Goal: Contribute content: Add original content to the website for others to see

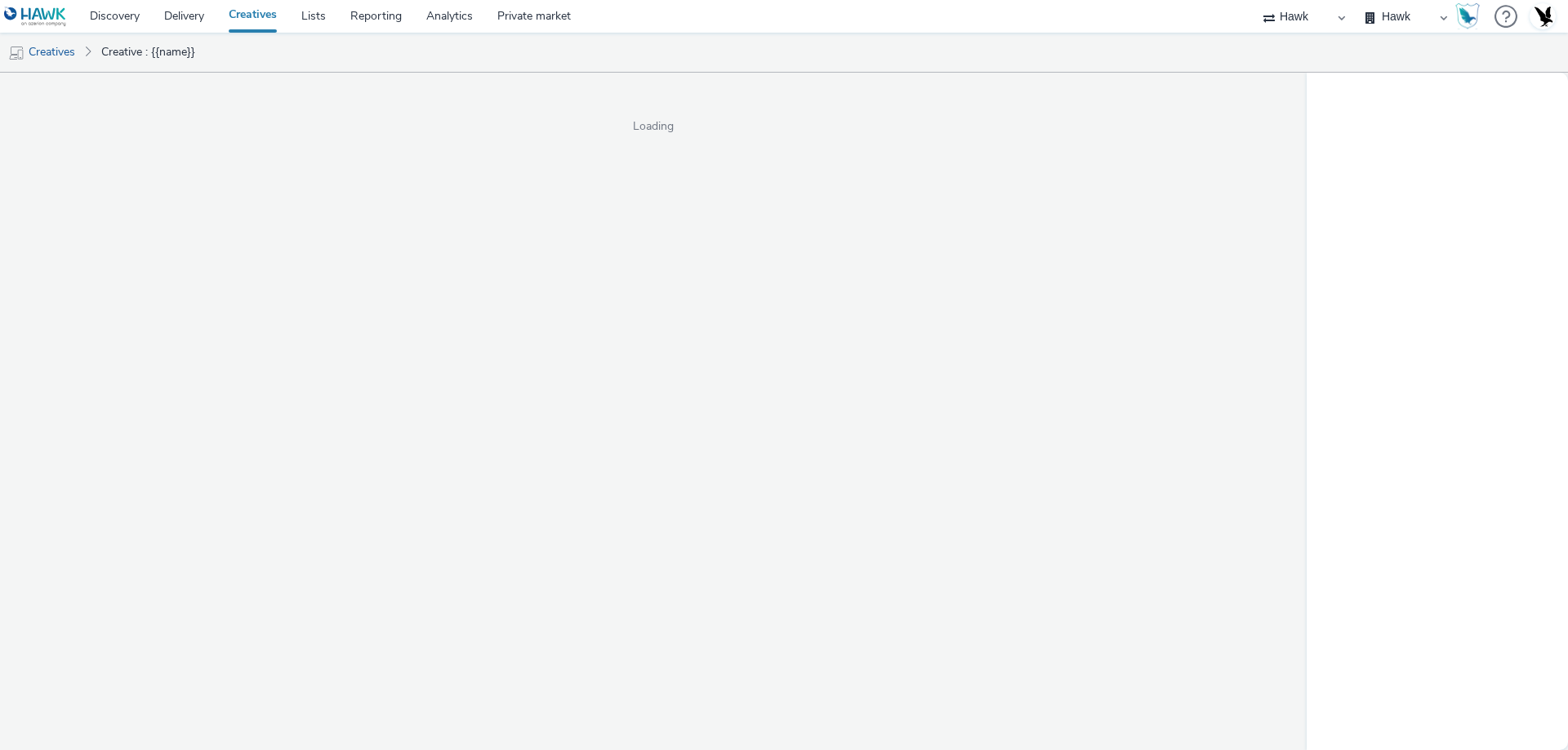
select select "11a7df10-284f-415c-b52a-427acf4c31ae"
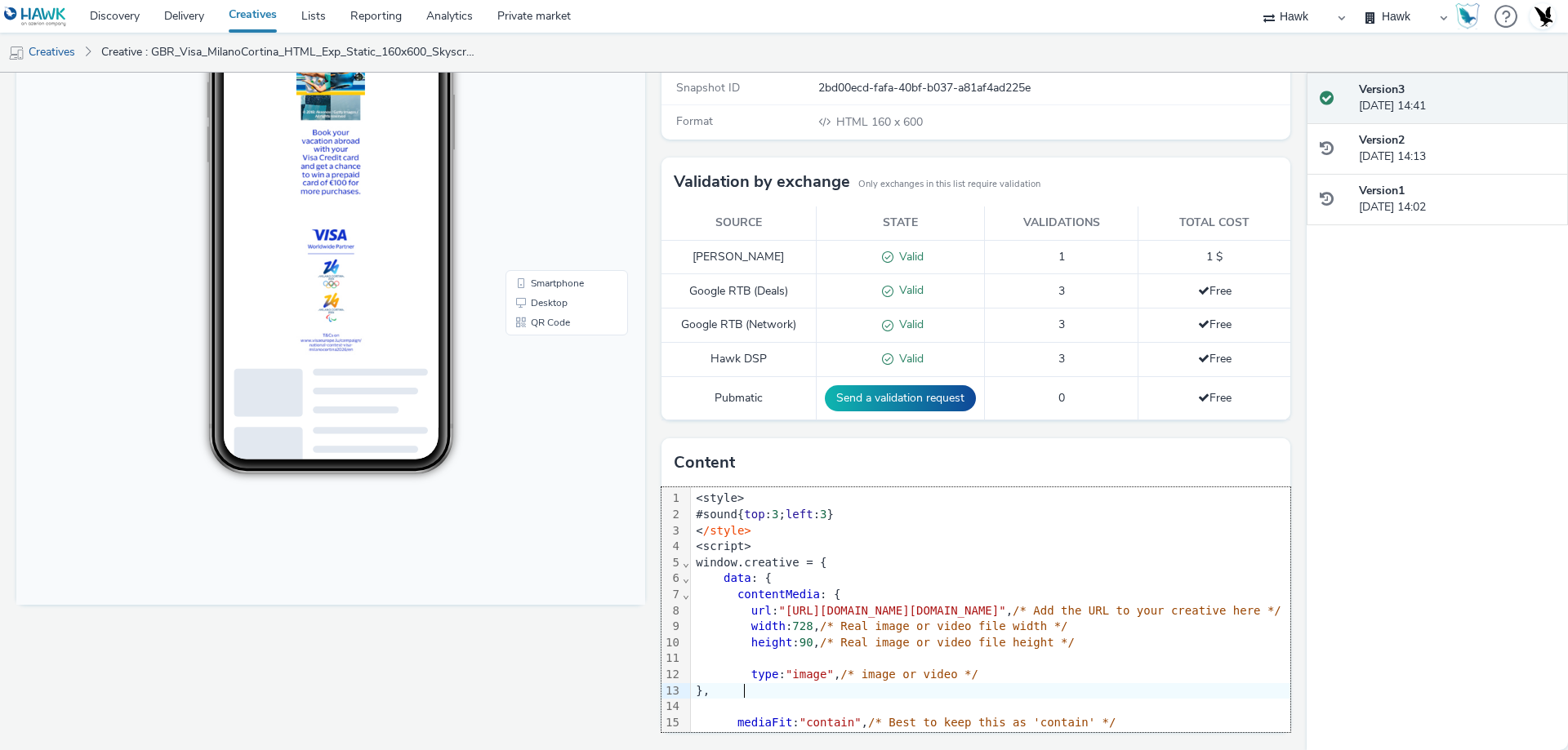
click at [766, 693] on div "}," at bounding box center [1517, 691] width 1653 height 16
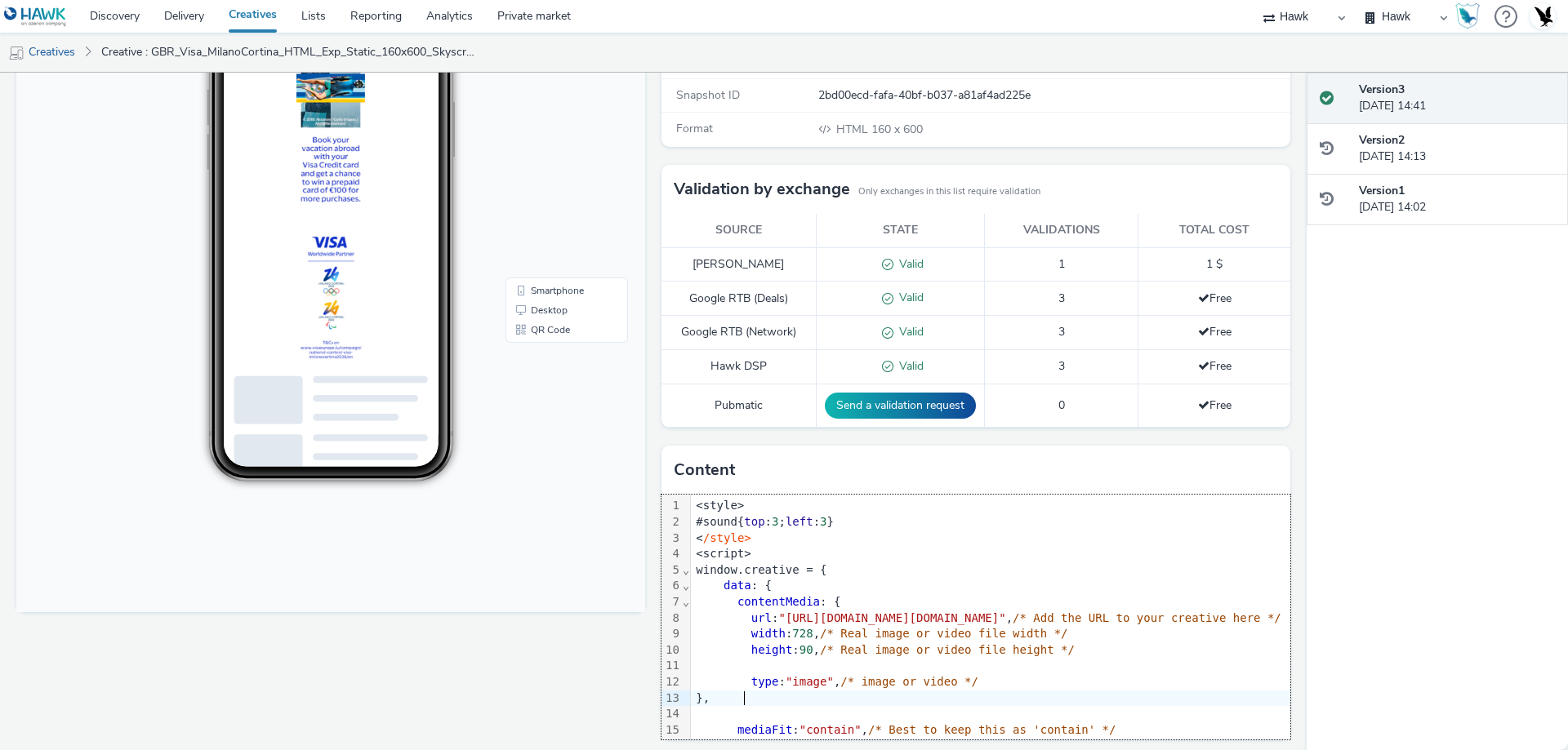
scroll to position [258, 0]
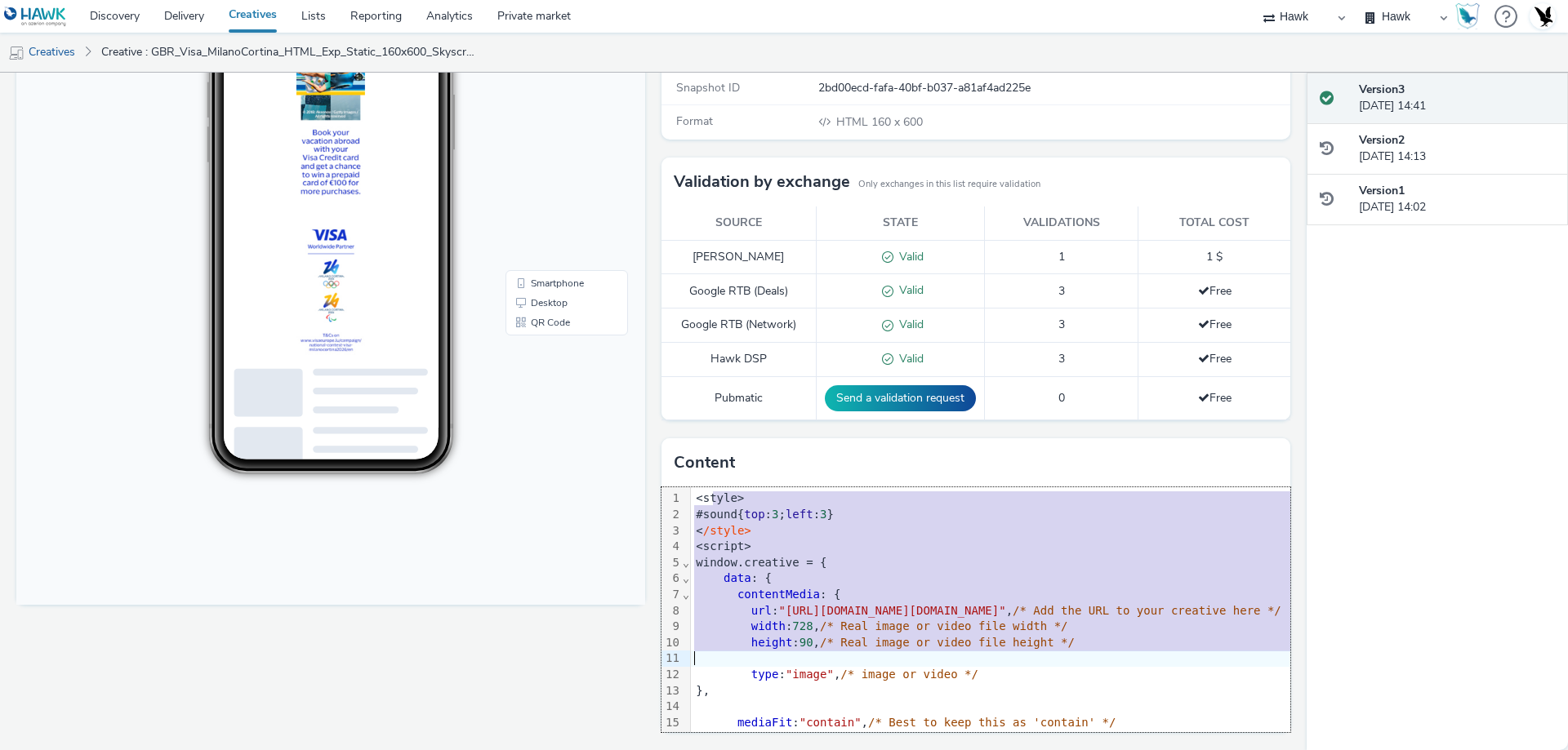
drag, startPoint x: 708, startPoint y: 499, endPoint x: 943, endPoint y: 664, distance: 287.1
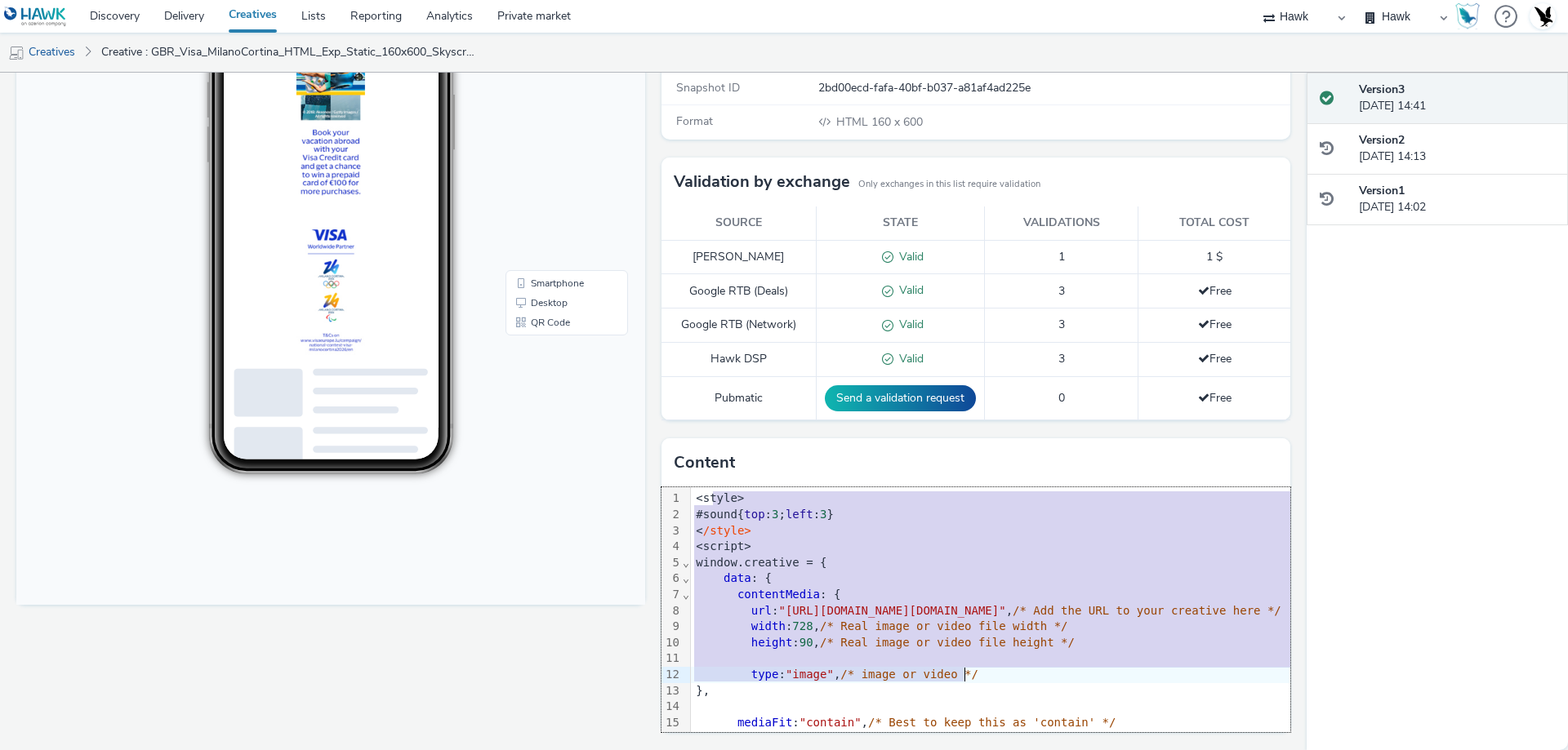
click at [964, 661] on div at bounding box center [1517, 658] width 1653 height 16
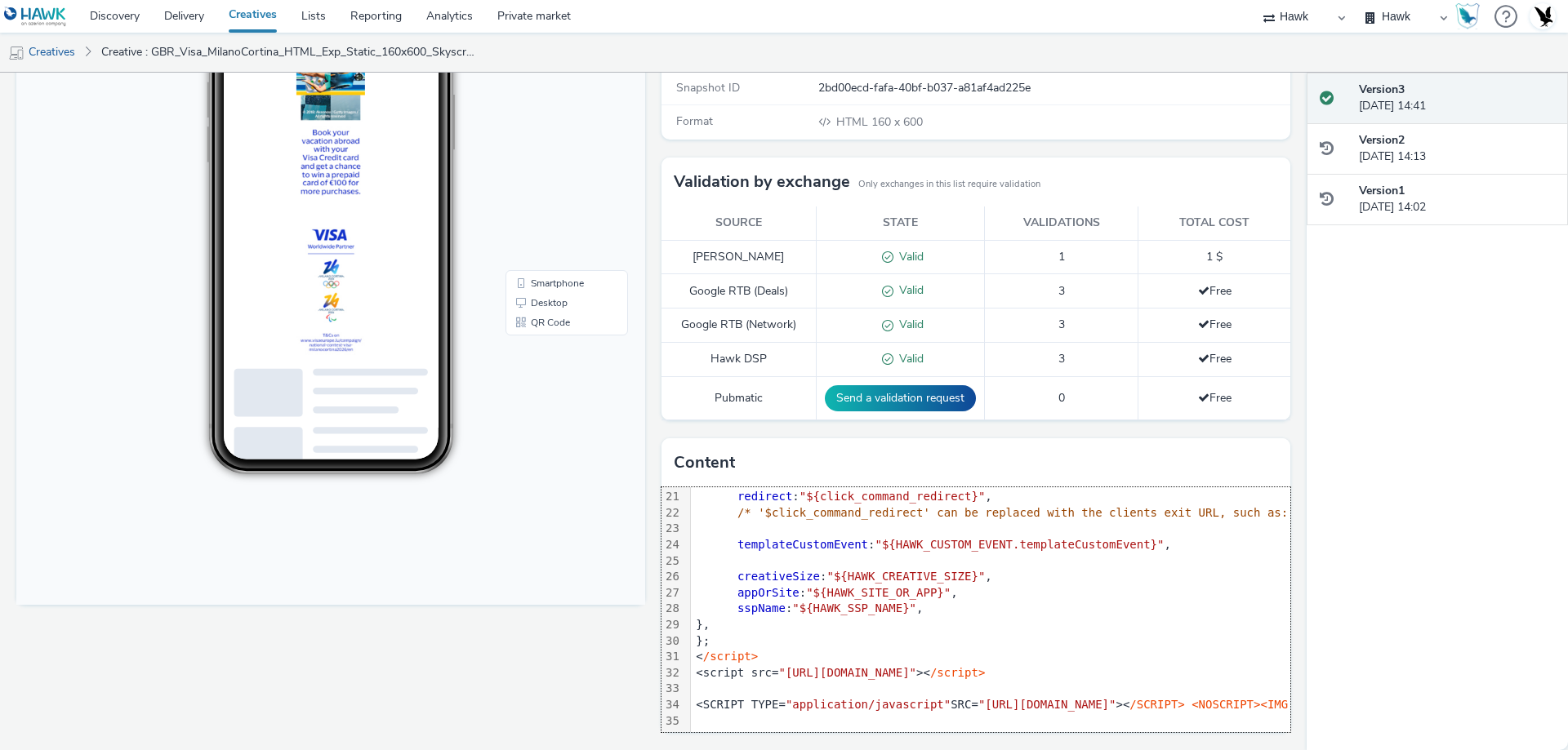
scroll to position [334, 0]
drag, startPoint x: 687, startPoint y: 692, endPoint x: 1109, endPoint y: 701, distance: 422.1
click at [1155, 700] on div "<style> #sound{ top : 3 ; left : 3 } < /style> <script> window.creative = { dat…" at bounding box center [1517, 449] width 1653 height 566
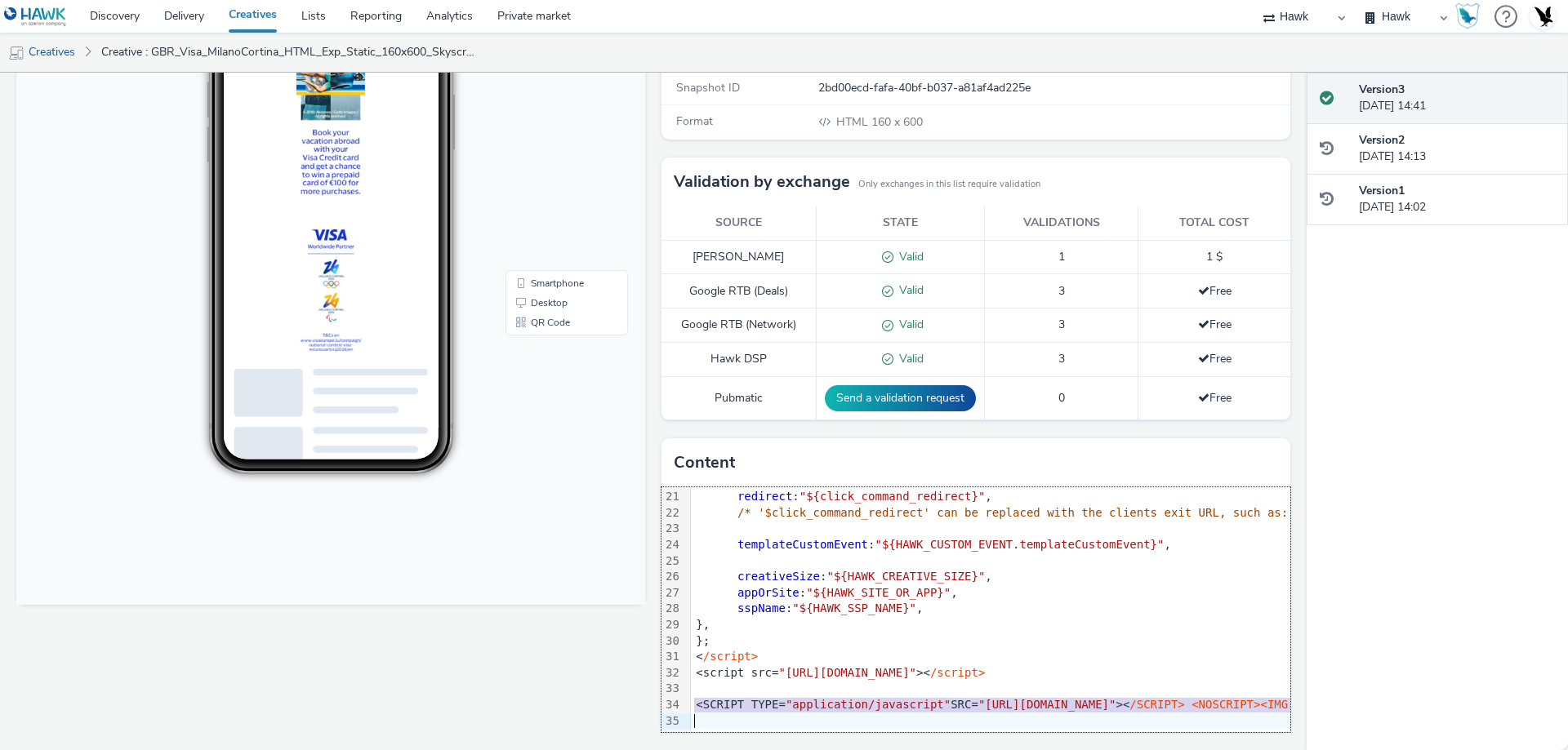
click at [834, 698] on span ""application/javascript"" at bounding box center [868, 704] width 165 height 13
drag, startPoint x: 995, startPoint y: 689, endPoint x: 1277, endPoint y: 693, distance: 282.0
click at [411, 693] on div "99 1 2 3 4 5 6 7 8 9 10 11 12 13 14 15 16 17 18 19 20 21 22 23 24 25 26 27 28 2…" at bounding box center [354, 690] width 115 height 9
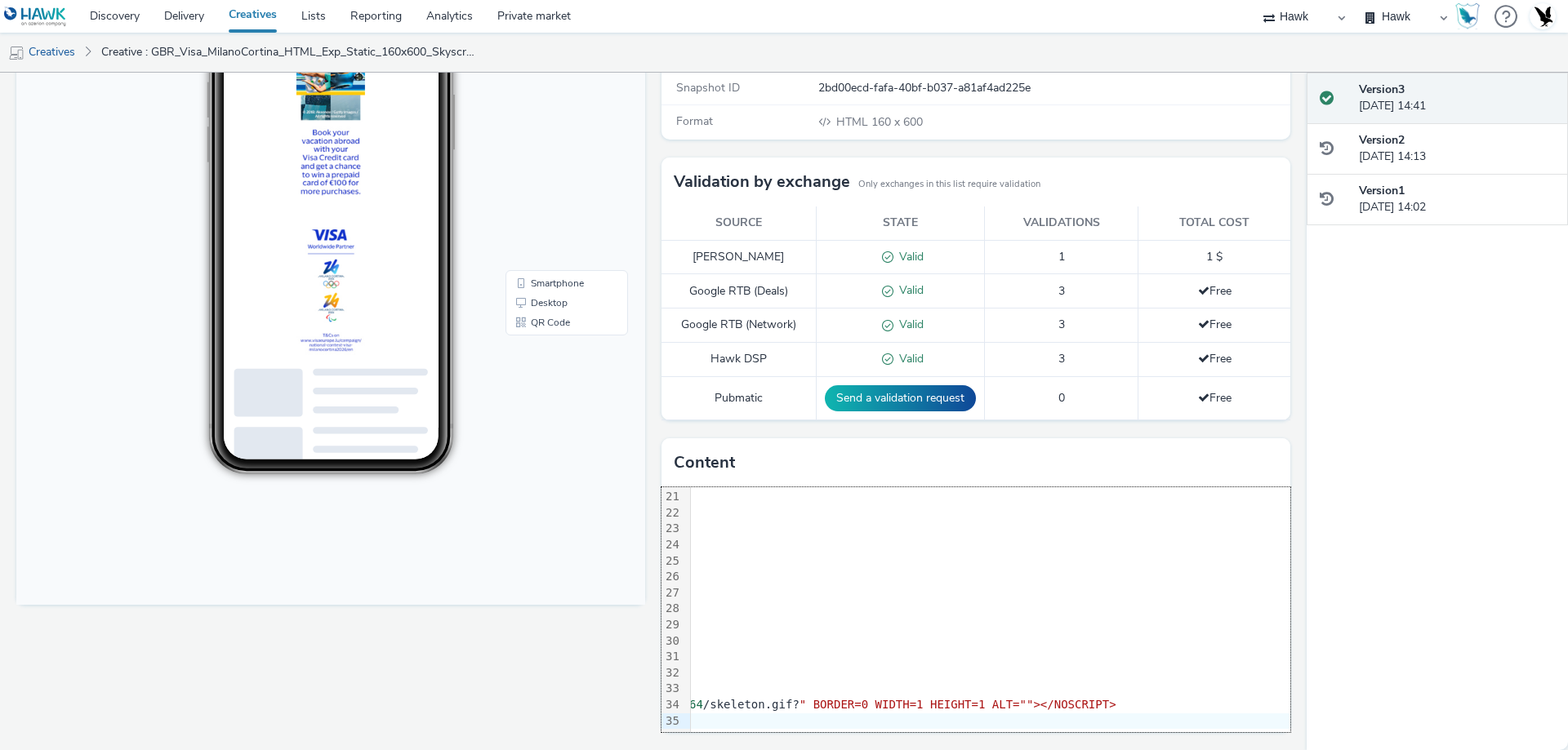
scroll to position [334, 908]
drag, startPoint x: 960, startPoint y: 688, endPoint x: 1210, endPoint y: 697, distance: 250.2
click at [1210, 697] on div "<SCRIPT TYPE= "application/javascript" SRC= "https://pixel.adsafeprotected.com/…" at bounding box center [609, 704] width 1653 height 16
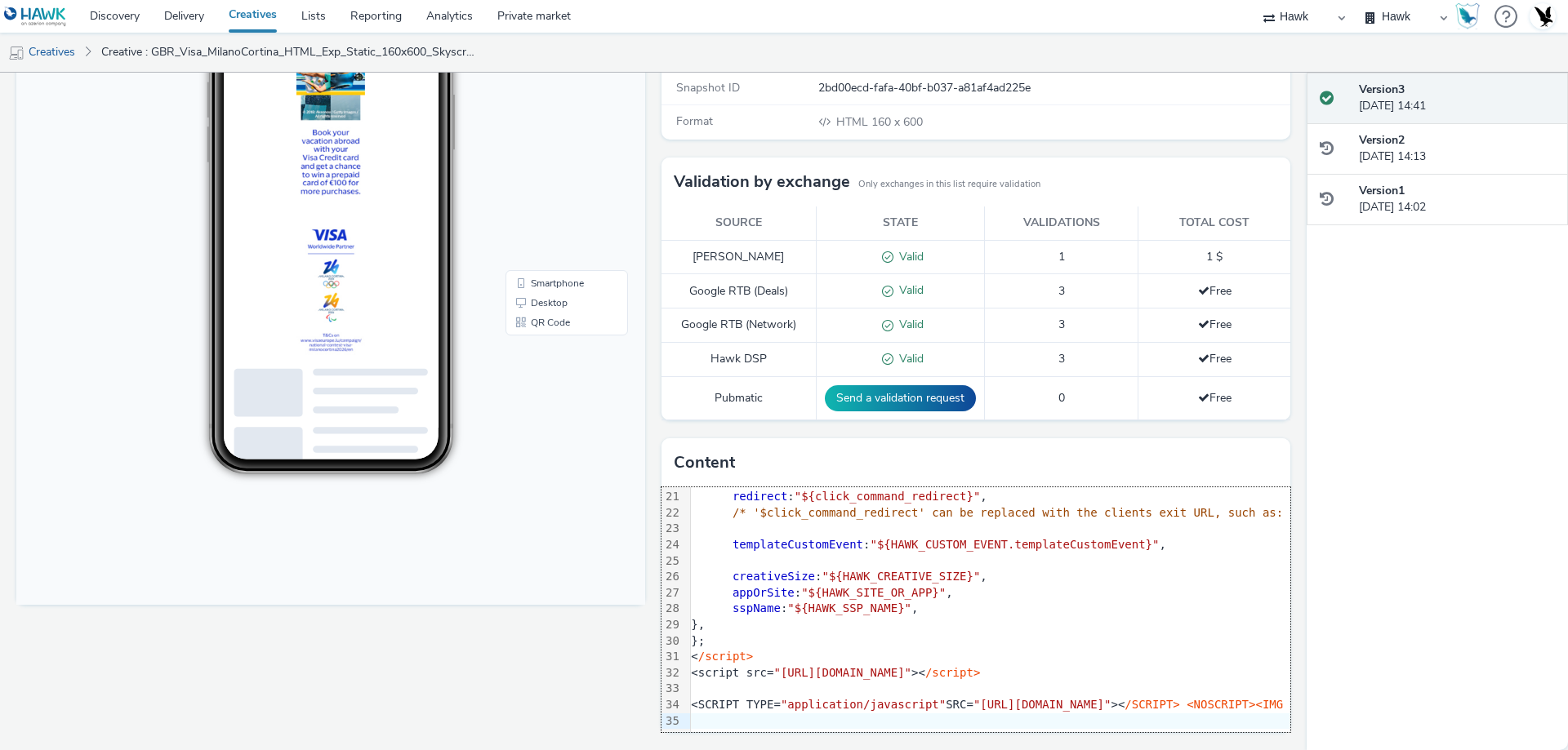
scroll to position [334, 0]
drag, startPoint x: 781, startPoint y: 693, endPoint x: 926, endPoint y: 690, distance: 145.0
click at [926, 697] on div "<SCRIPT TYPE= "application/javascript" SRC= "https://pixel.adsafeprotected.com/…" at bounding box center [1517, 704] width 1653 height 16
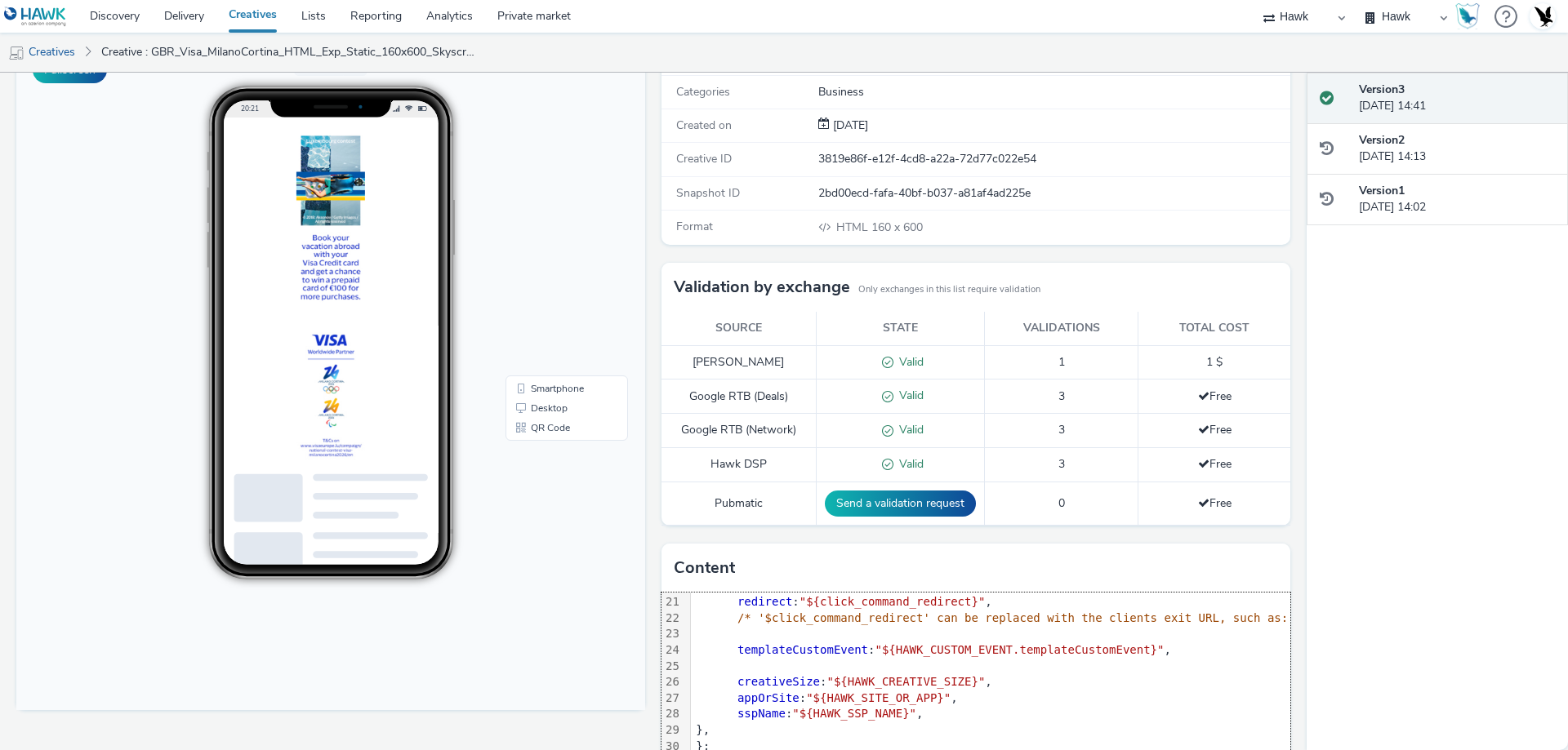
scroll to position [0, 0]
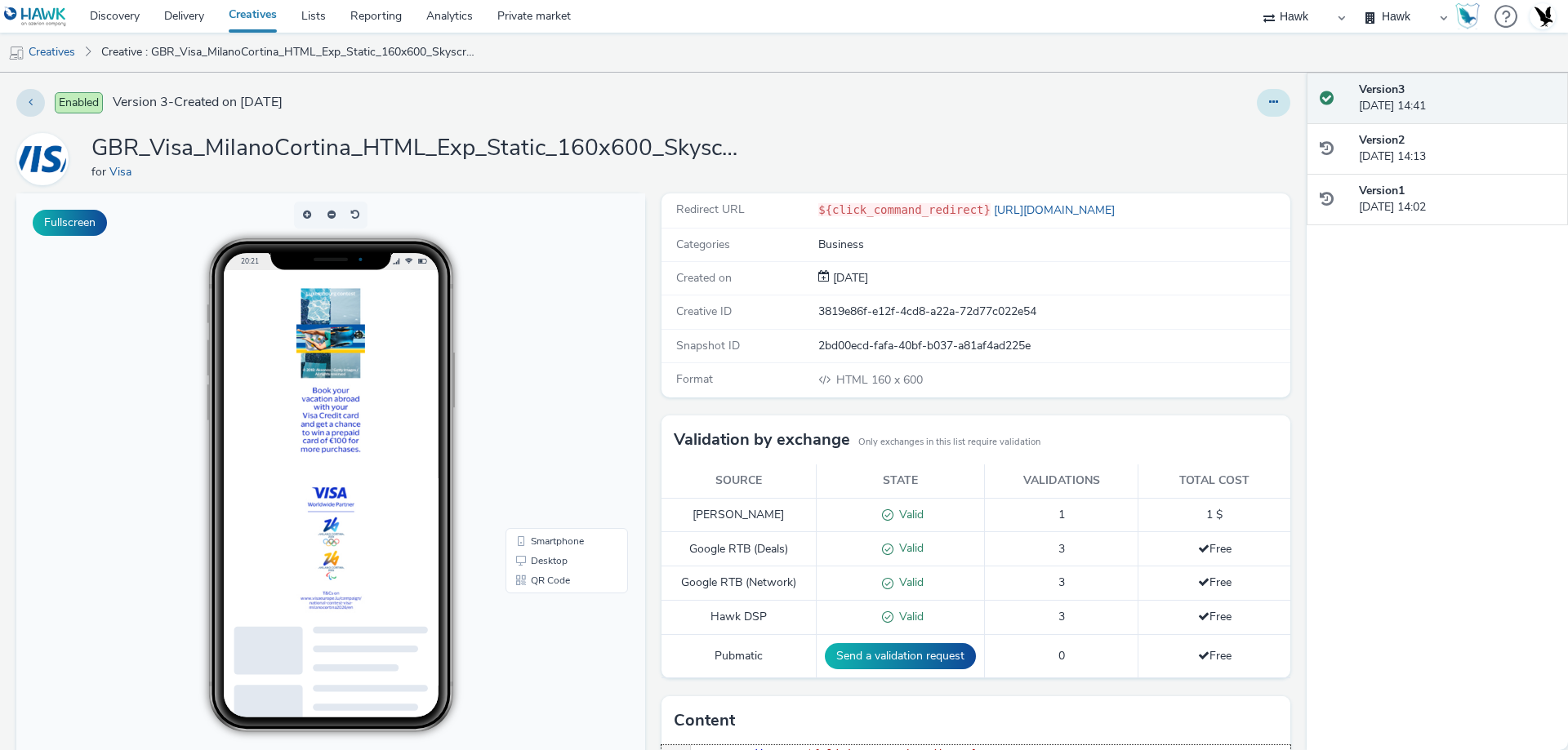
click at [1259, 95] on button at bounding box center [1273, 102] width 34 height 28
click at [1219, 124] on link "Edit" at bounding box center [1229, 136] width 122 height 33
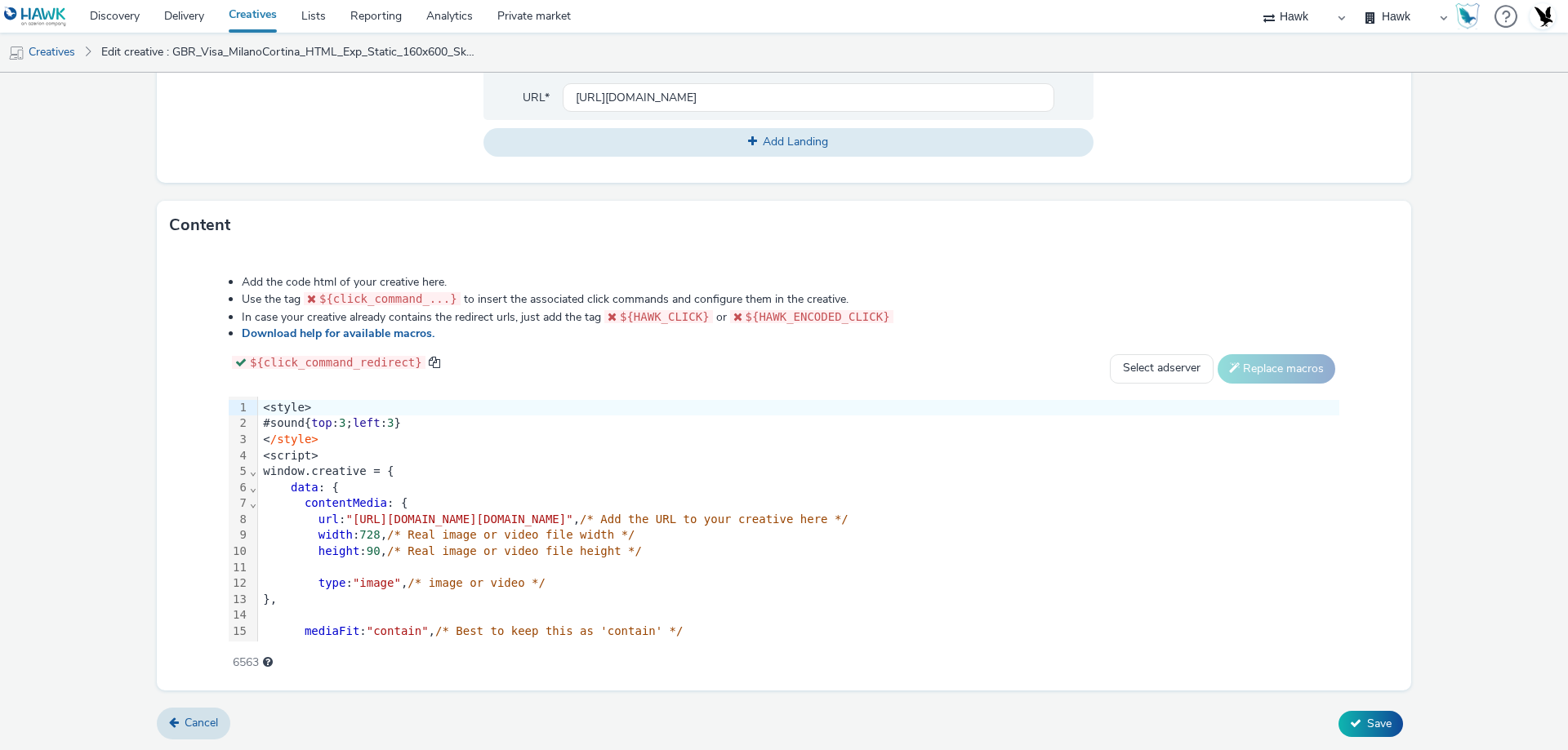
click at [584, 571] on div at bounding box center [929, 568] width 1342 height 16
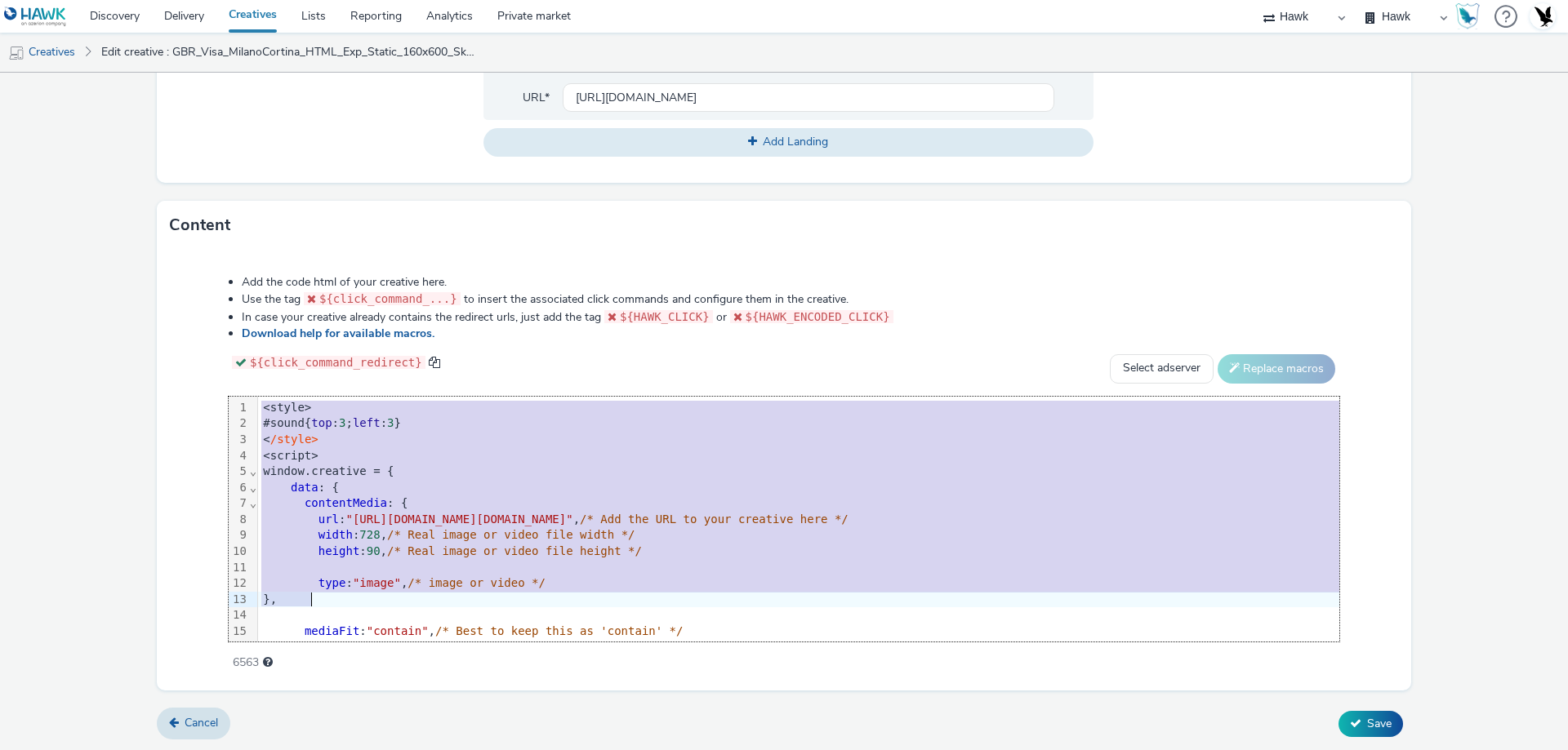
drag, startPoint x: 258, startPoint y: 406, endPoint x: 644, endPoint y: 593, distance: 428.9
click at [644, 593] on div "<style> #sound{ top : 3 ; left : 3 } < /style> <script> window.creative = { dat…" at bounding box center [1084, 679] width 1653 height 566
click at [557, 553] on span "/* Real image or video file height */" at bounding box center [515, 550] width 255 height 13
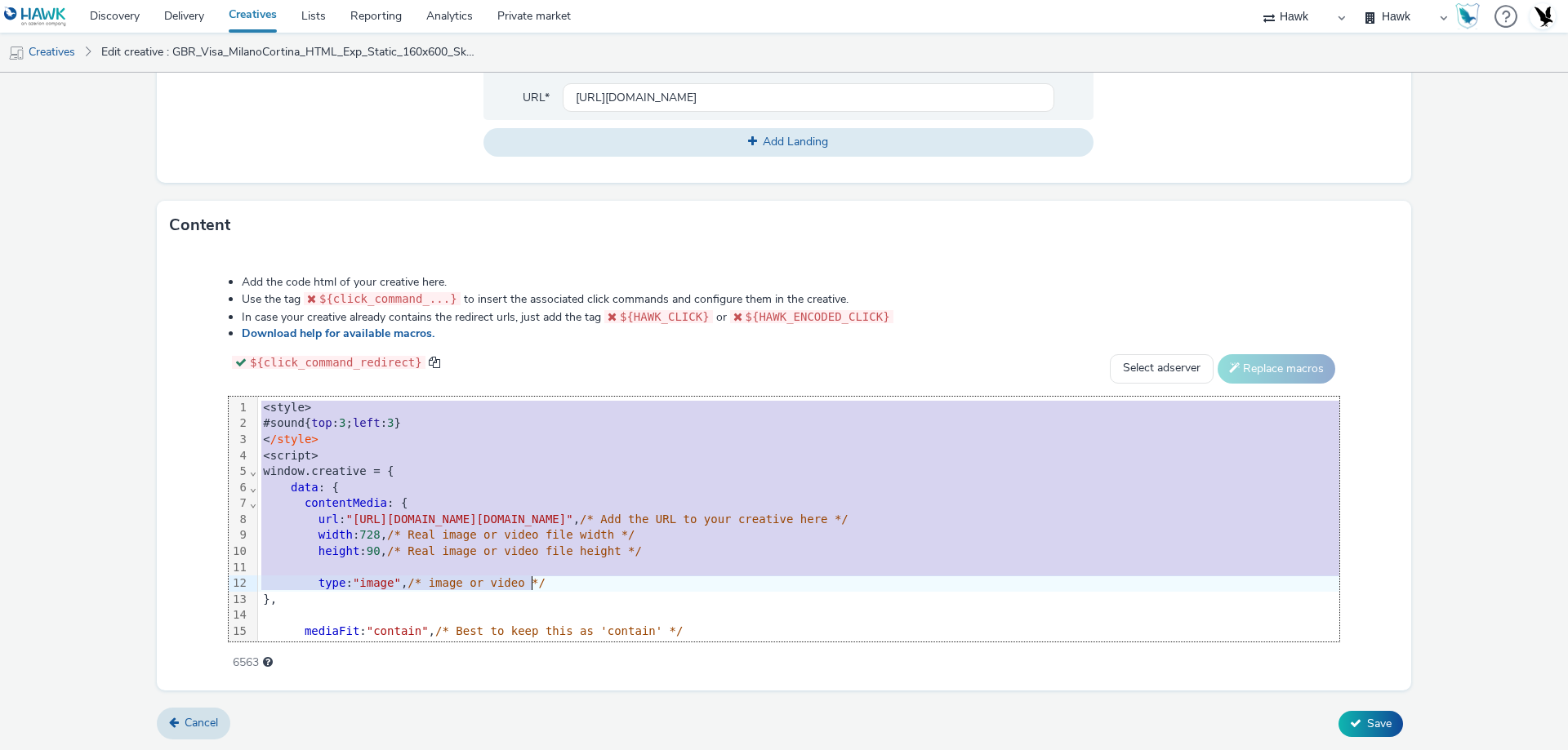
drag, startPoint x: 258, startPoint y: 409, endPoint x: 661, endPoint y: 584, distance: 439.4
click at [661, 584] on div "<style> #sound{ top : 3 ; left : 3 } < /style> <script> window.creative = { dat…" at bounding box center [1084, 679] width 1653 height 566
click at [571, 528] on span "/* Real image or video file width */" at bounding box center [510, 534] width 247 height 13
drag, startPoint x: 259, startPoint y: 411, endPoint x: 610, endPoint y: 581, distance: 390.0
click at [610, 581] on div "<style> #sound{ top : 3 ; left : 3 } < /style> <script> window.creative = { dat…" at bounding box center [1084, 679] width 1653 height 566
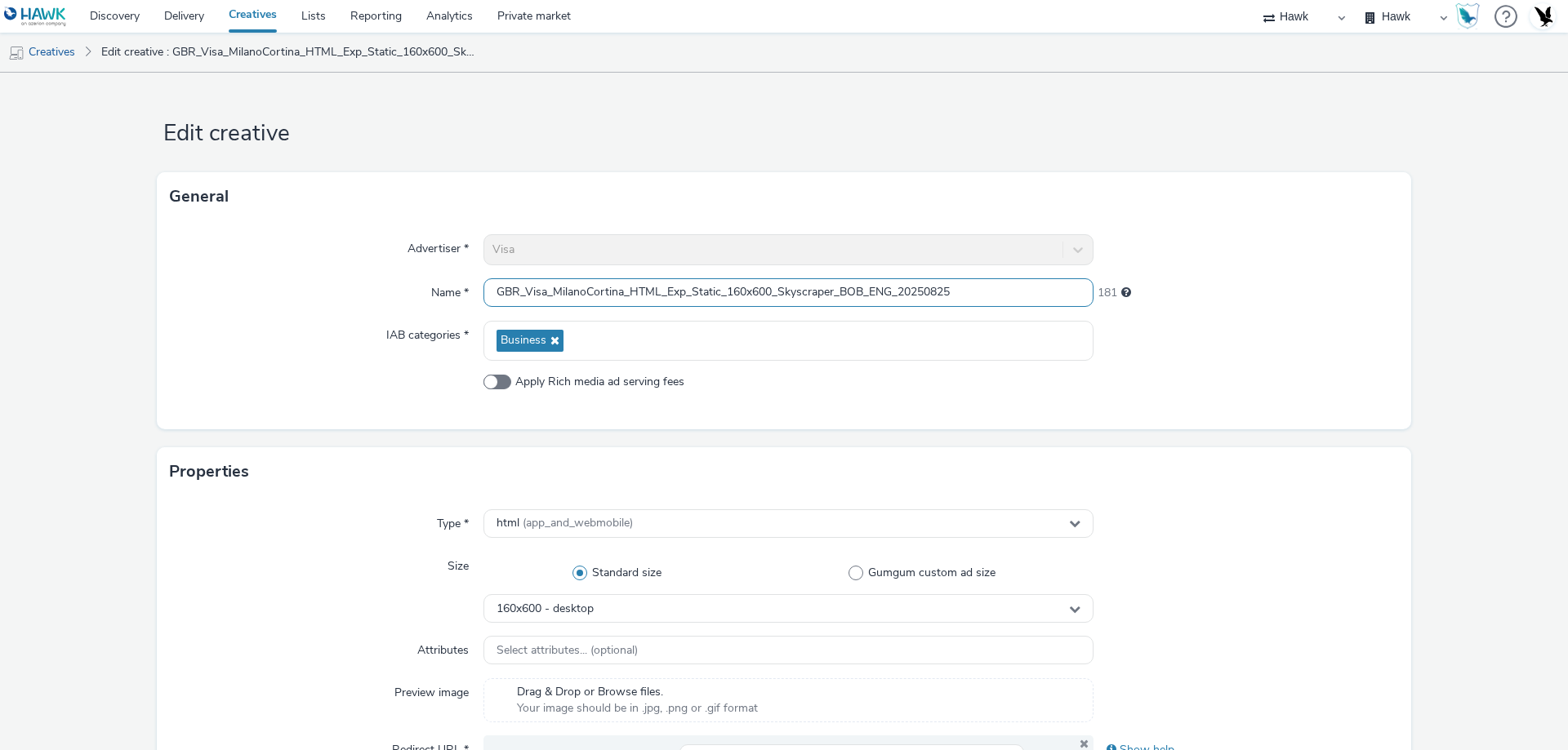
drag, startPoint x: 722, startPoint y: 295, endPoint x: 735, endPoint y: 300, distance: 13.9
click at [775, 295] on input "GBR_Visa_MilanoCortina_HTML_Exp_Static_160x600_Skyscraper_BOB_ENG_20250825" at bounding box center [788, 292] width 610 height 28
click at [820, 301] on input "GBR_Visa_MilanoCortina_HTML_Exp_Static_160x600_Skyscraper_BOB_ENG_20250825" at bounding box center [788, 292] width 610 height 28
drag, startPoint x: 592, startPoint y: 287, endPoint x: 945, endPoint y: 295, distance: 353.1
click at [945, 295] on input "GBR_Visa_MilanoCortina_HTML_Exp_Static_160x600_Skyscraper_BOB_ENG_20250825" at bounding box center [788, 292] width 610 height 28
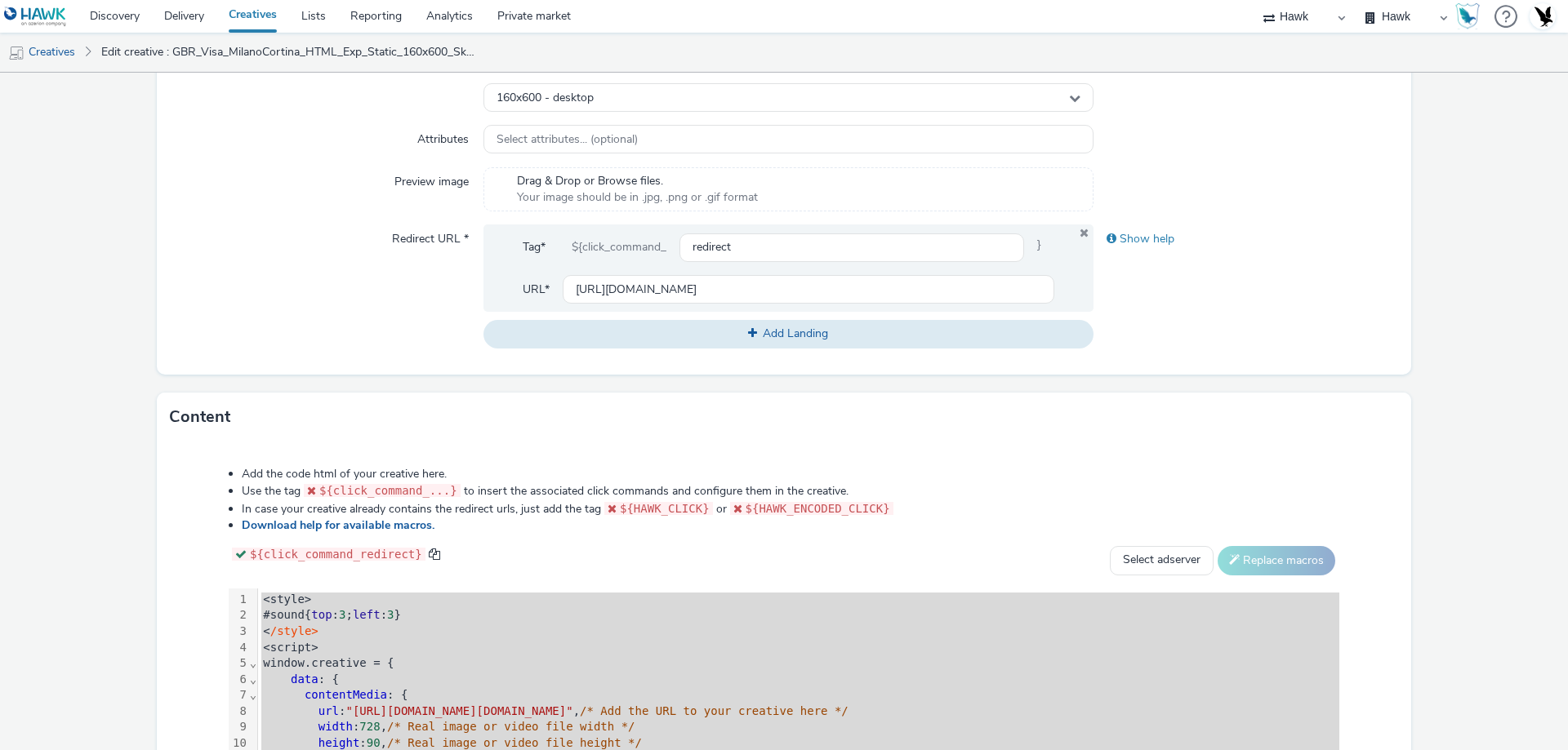
scroll to position [703, 0]
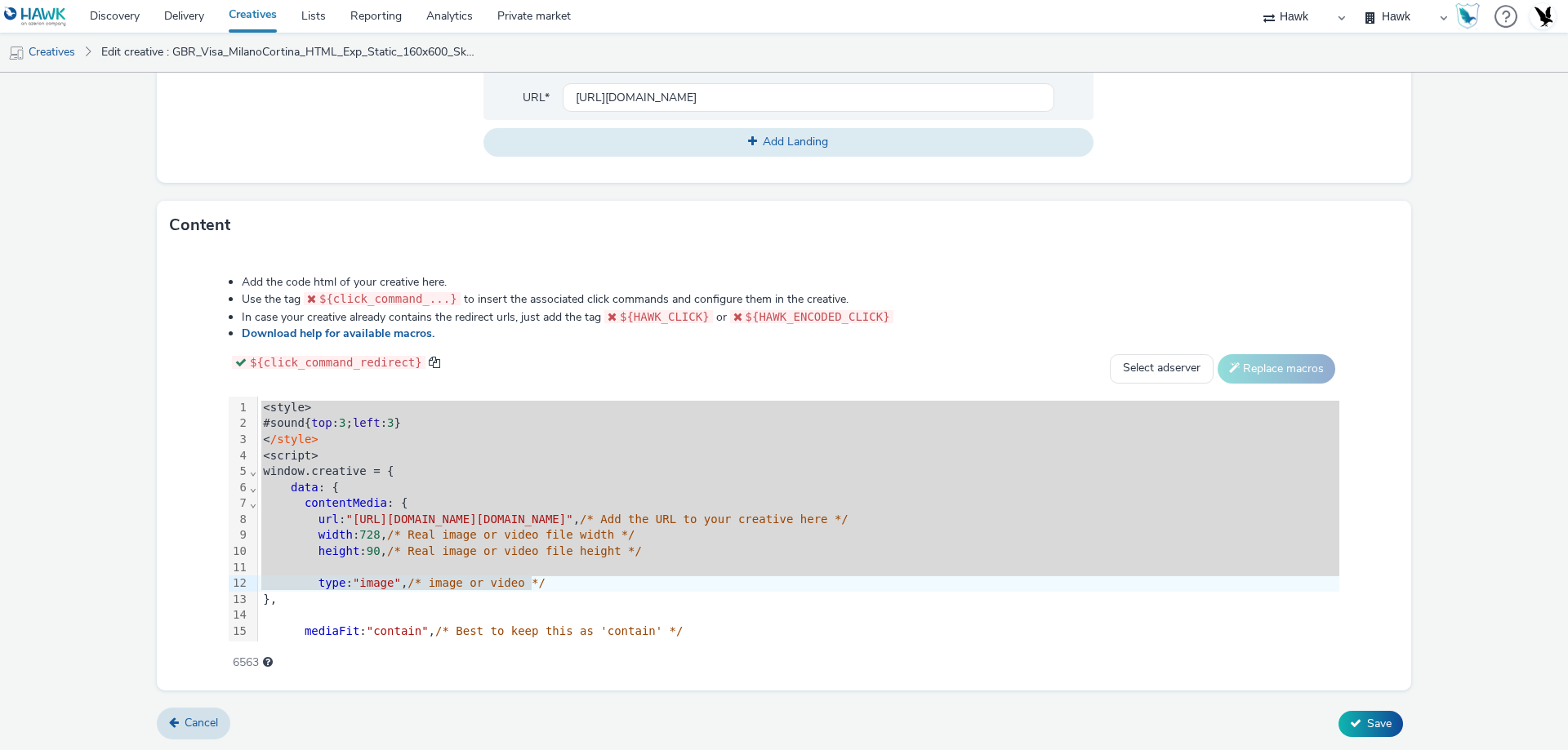
click at [441, 531] on span "/* Real image or video file width */" at bounding box center [510, 534] width 247 height 13
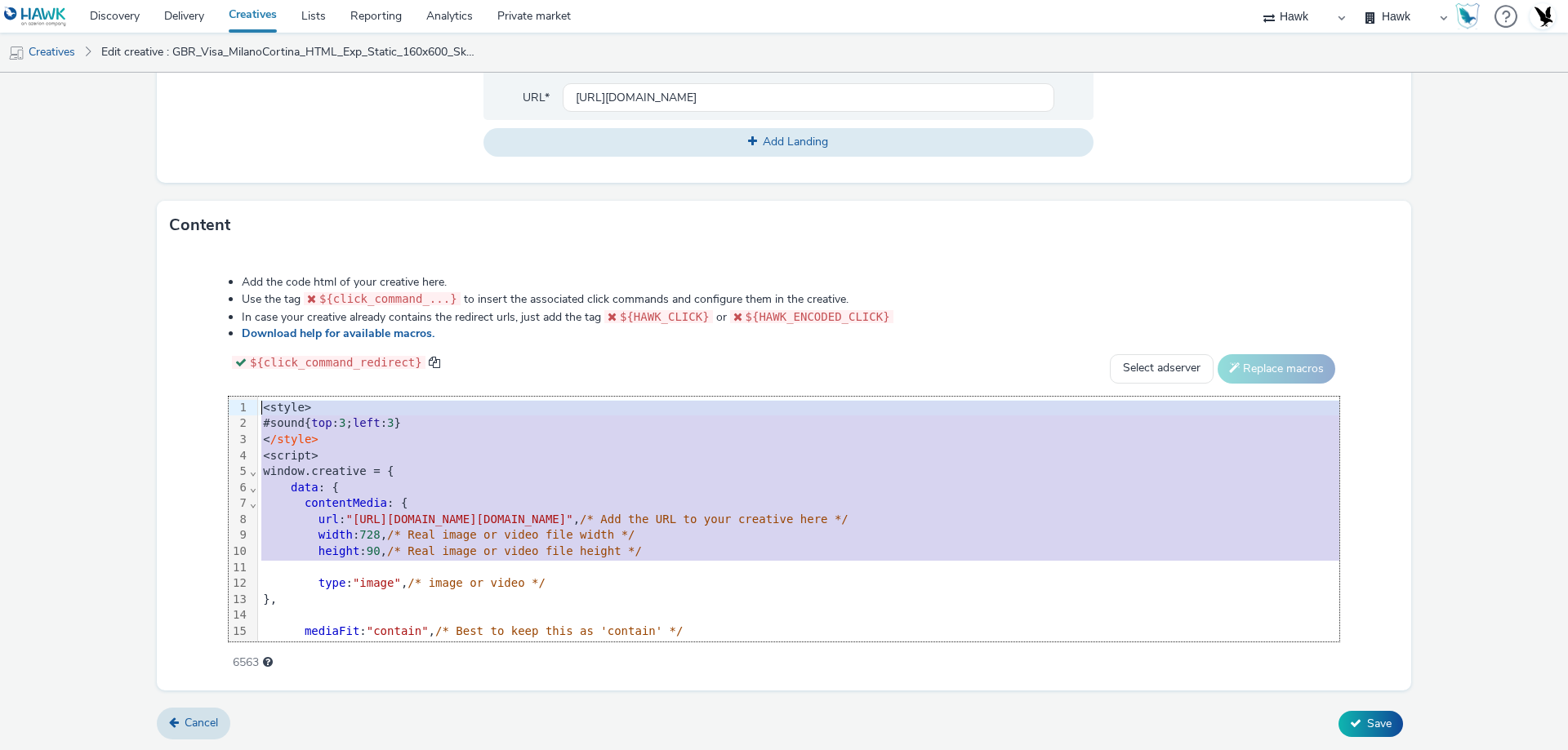
drag, startPoint x: 633, startPoint y: 560, endPoint x: 236, endPoint y: 410, distance: 424.4
click at [236, 410] on div "99 1 2 3 4 5 6 7 8 9 10 11 12 13 14 15 16 17 18 19 20 21 22 23 24 25 26 27 28 2…" at bounding box center [784, 519] width 1110 height 245
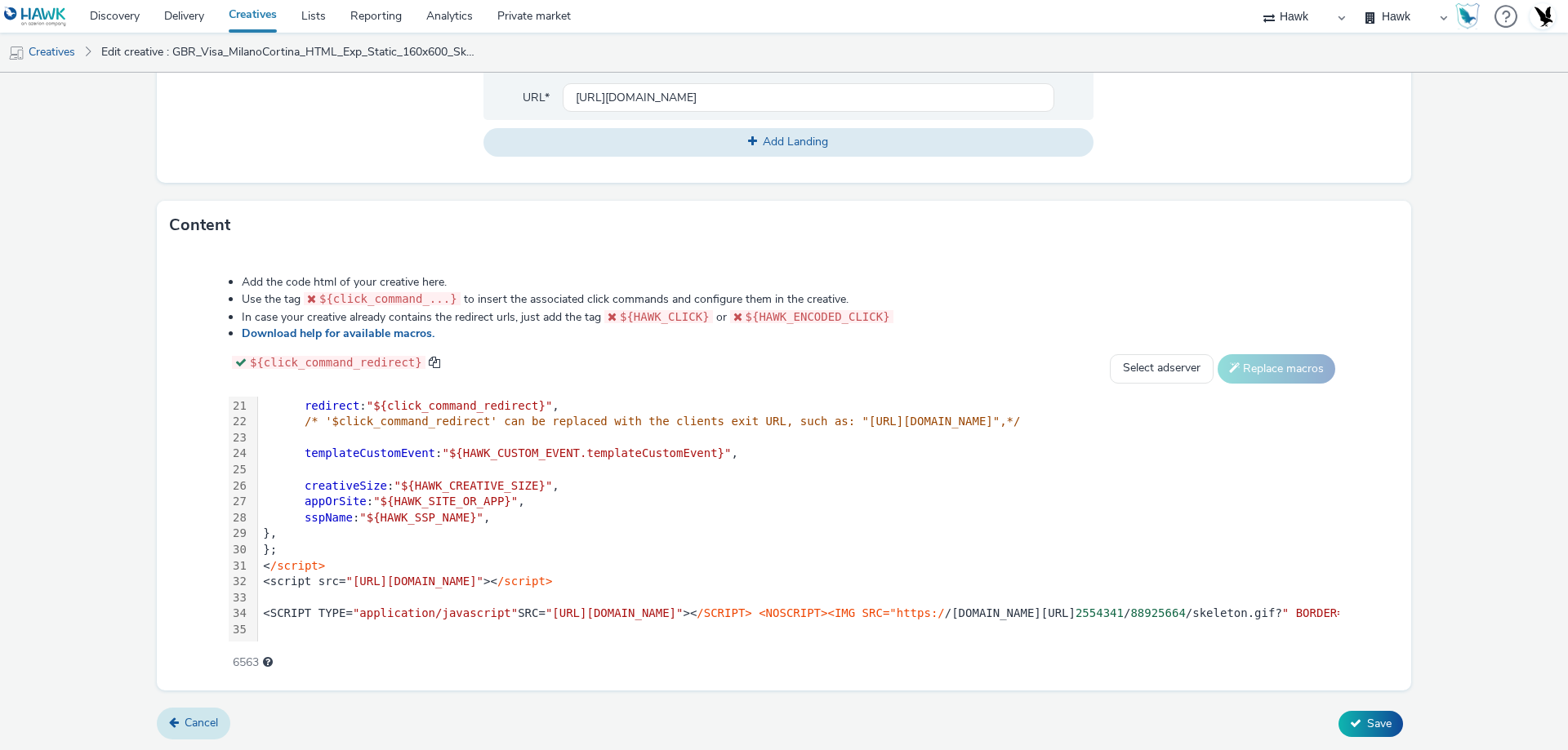
click at [194, 722] on span "Cancel" at bounding box center [201, 722] width 34 height 15
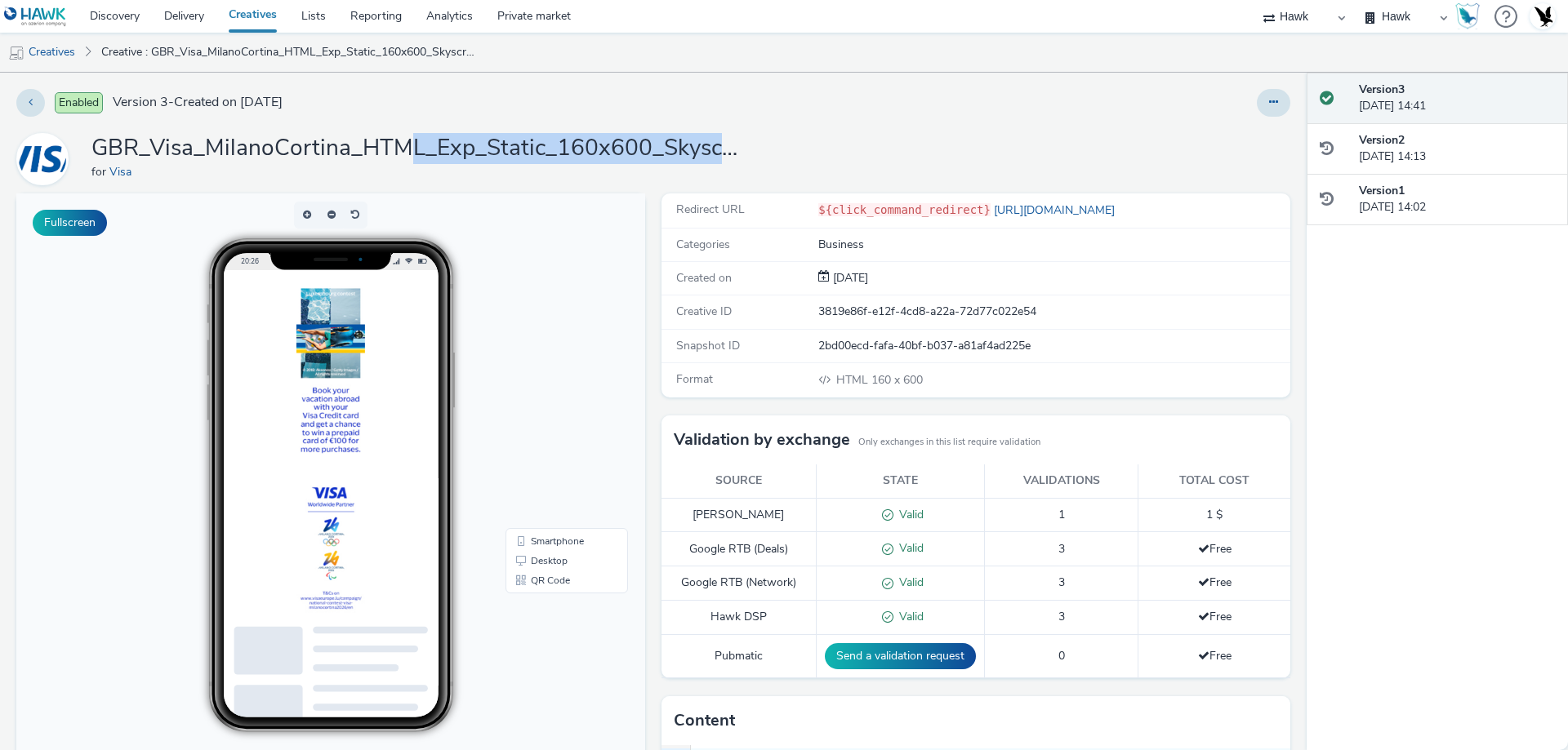
drag, startPoint x: 401, startPoint y: 148, endPoint x: 812, endPoint y: 150, distance: 411.0
click at [803, 151] on div "GBR_Visa_MilanoCortina_HTML_Exp_Static_160x600_Skyscraper_BOB_ENG_20250825 for …" at bounding box center [653, 159] width 1274 height 52
click at [859, 151] on div "GBR_Visa_MilanoCortina_HTML_Exp_Static_160x600_Skyscraper_BOB_ENG_20250825 for …" at bounding box center [653, 159] width 1274 height 52
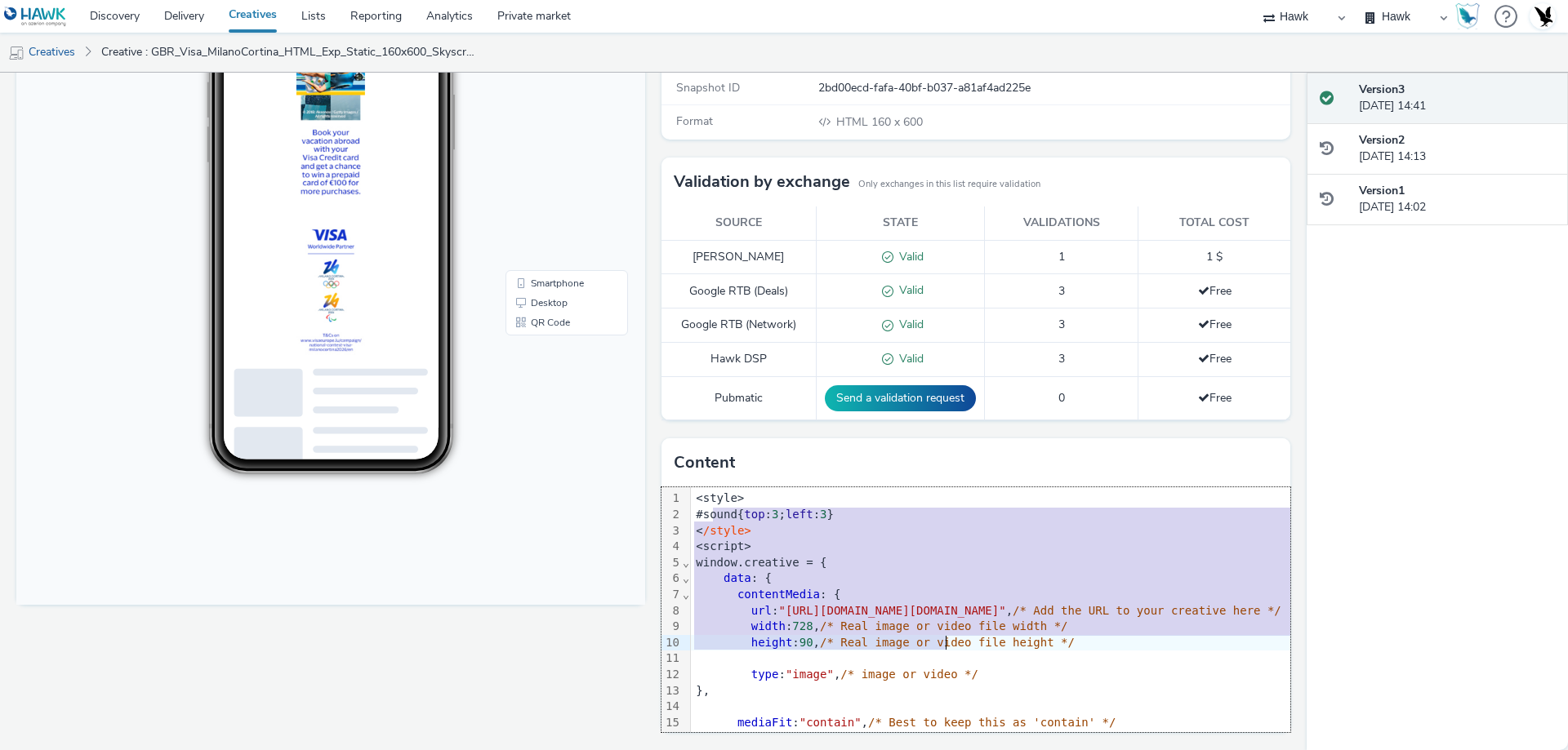
drag, startPoint x: 706, startPoint y: 517, endPoint x: 937, endPoint y: 645, distance: 264.1
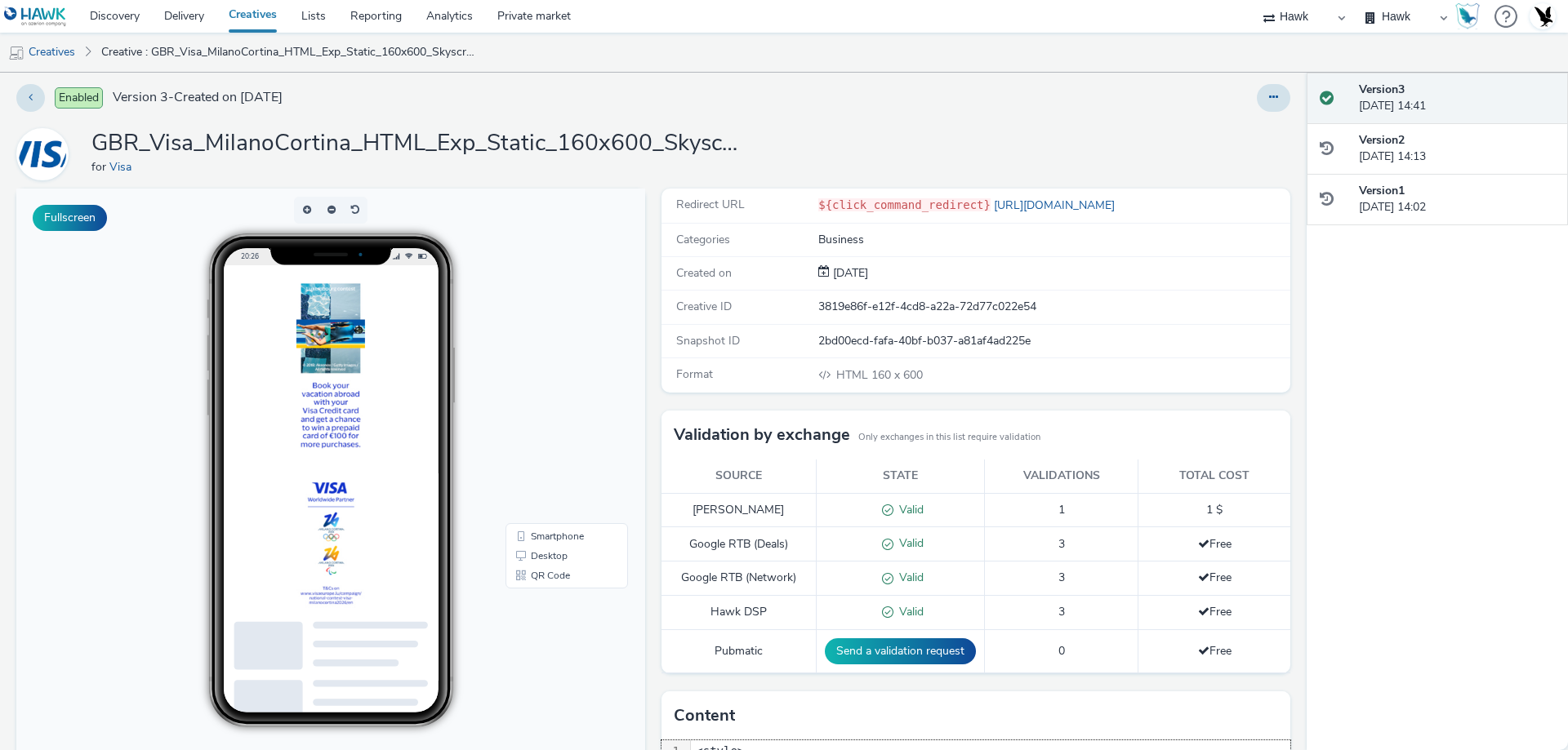
scroll to position [0, 0]
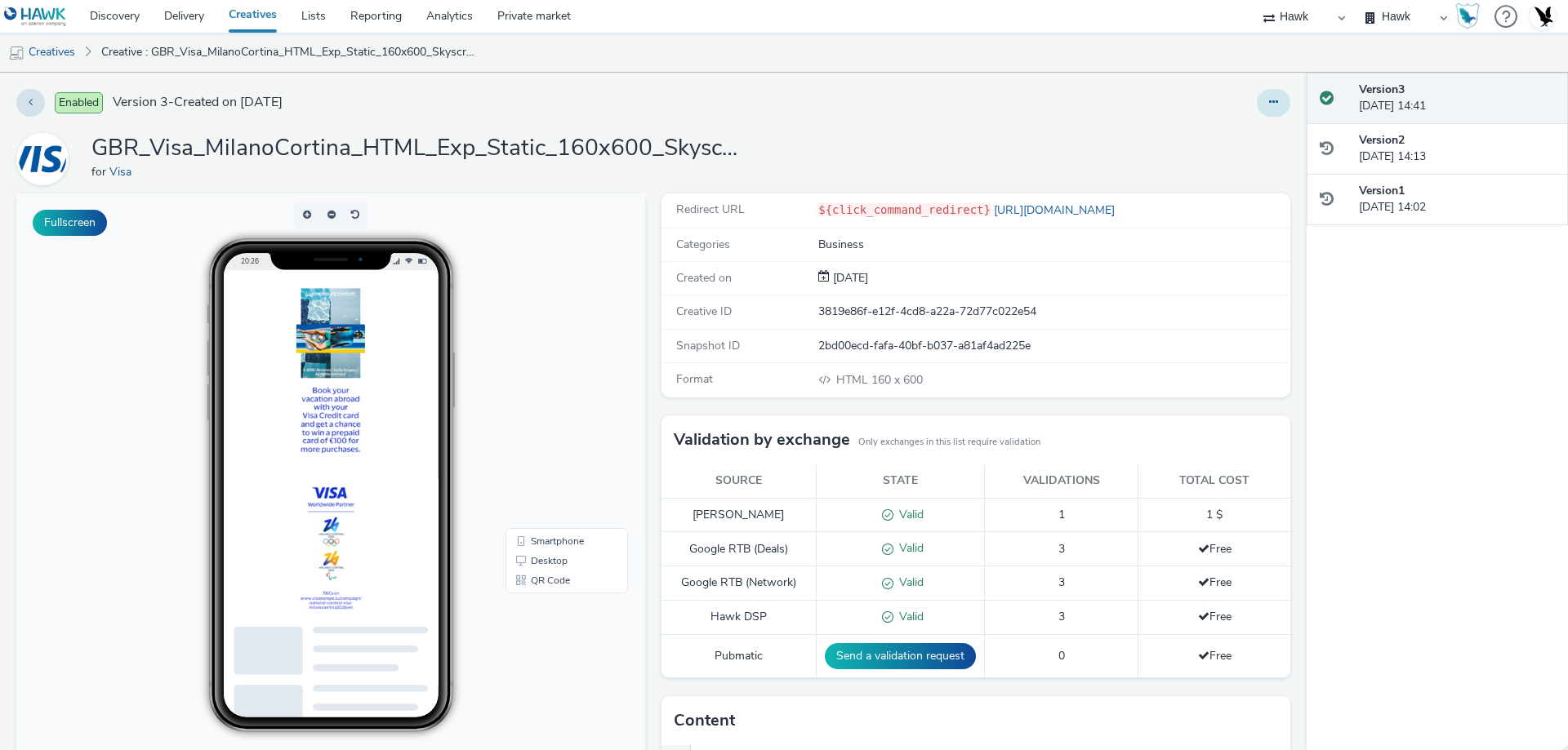
click at [1272, 107] on button at bounding box center [1273, 102] width 34 height 28
click at [1233, 120] on link "Edit" at bounding box center [1229, 136] width 122 height 33
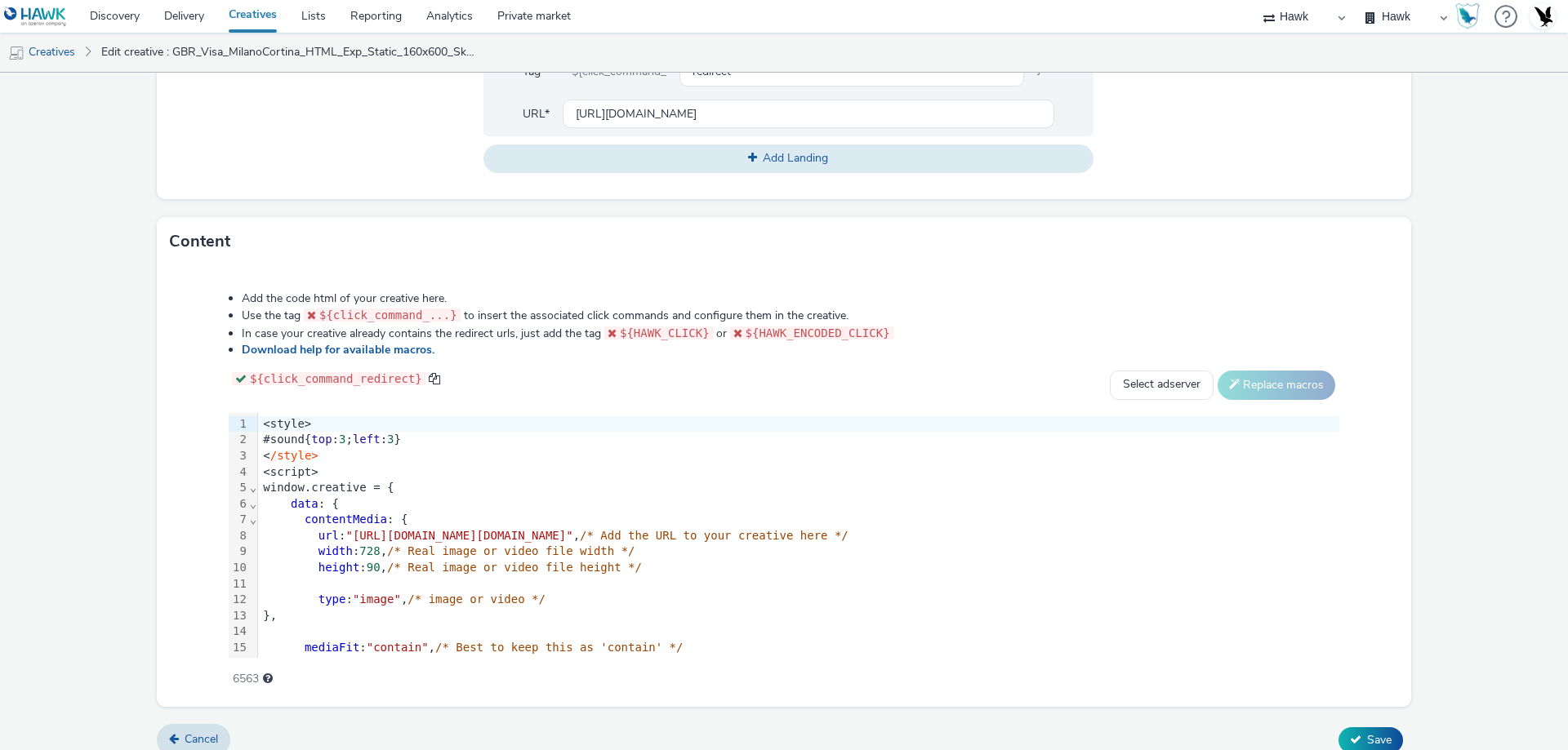
scroll to position [703, 0]
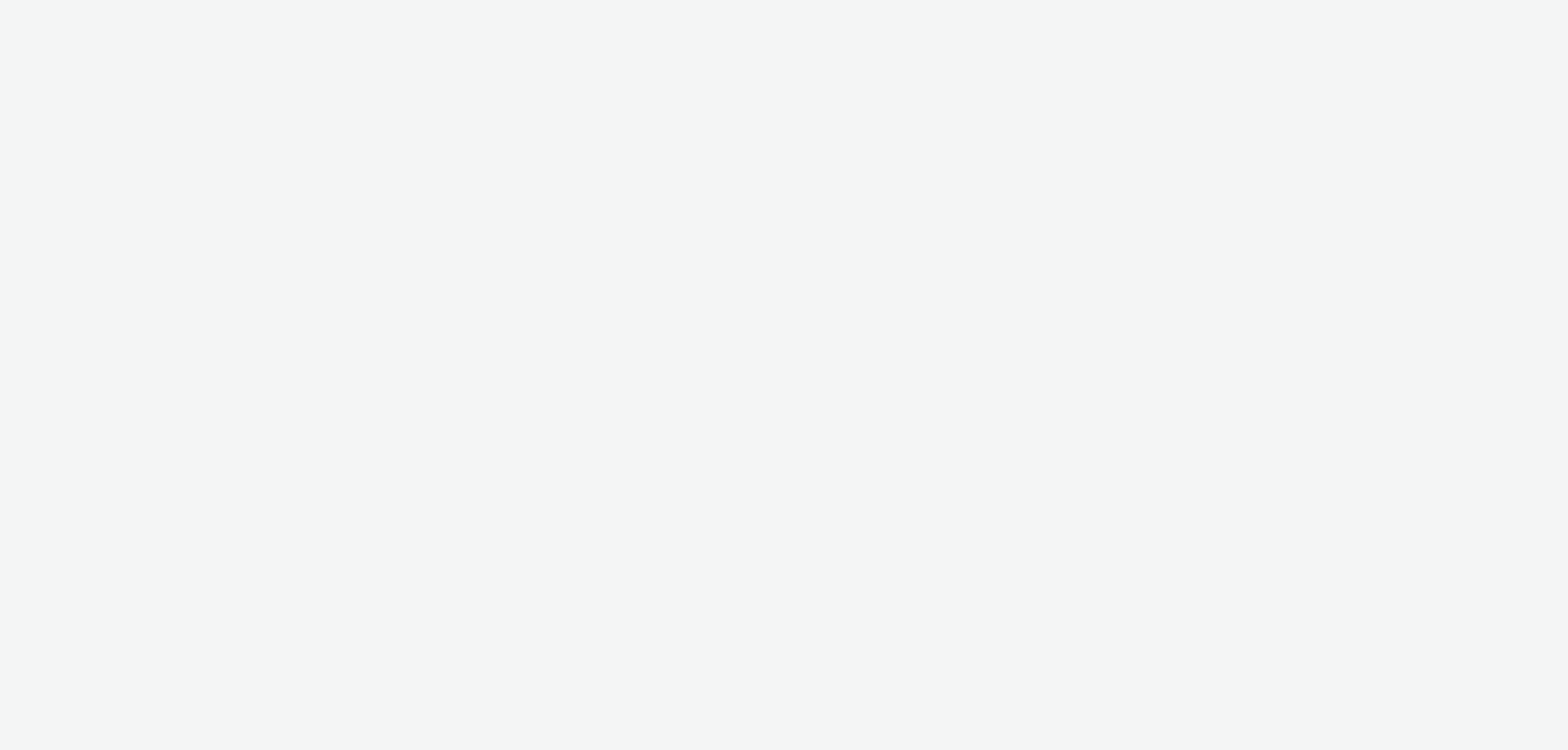
select select "11a7df10-284f-415c-b52a-427acf4c31ae"
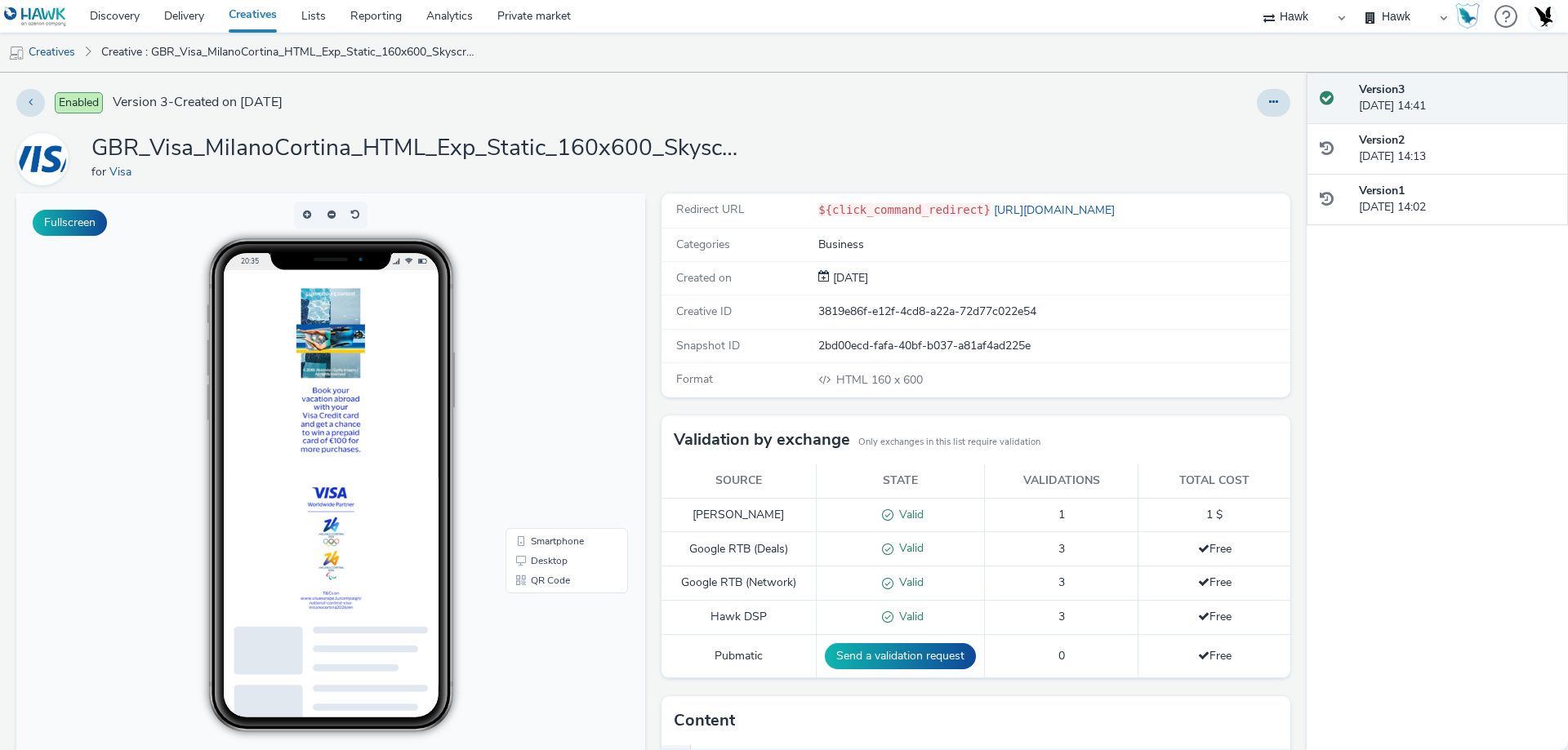
click at [253, 14] on link "Creatives" at bounding box center [252, 16] width 72 height 33
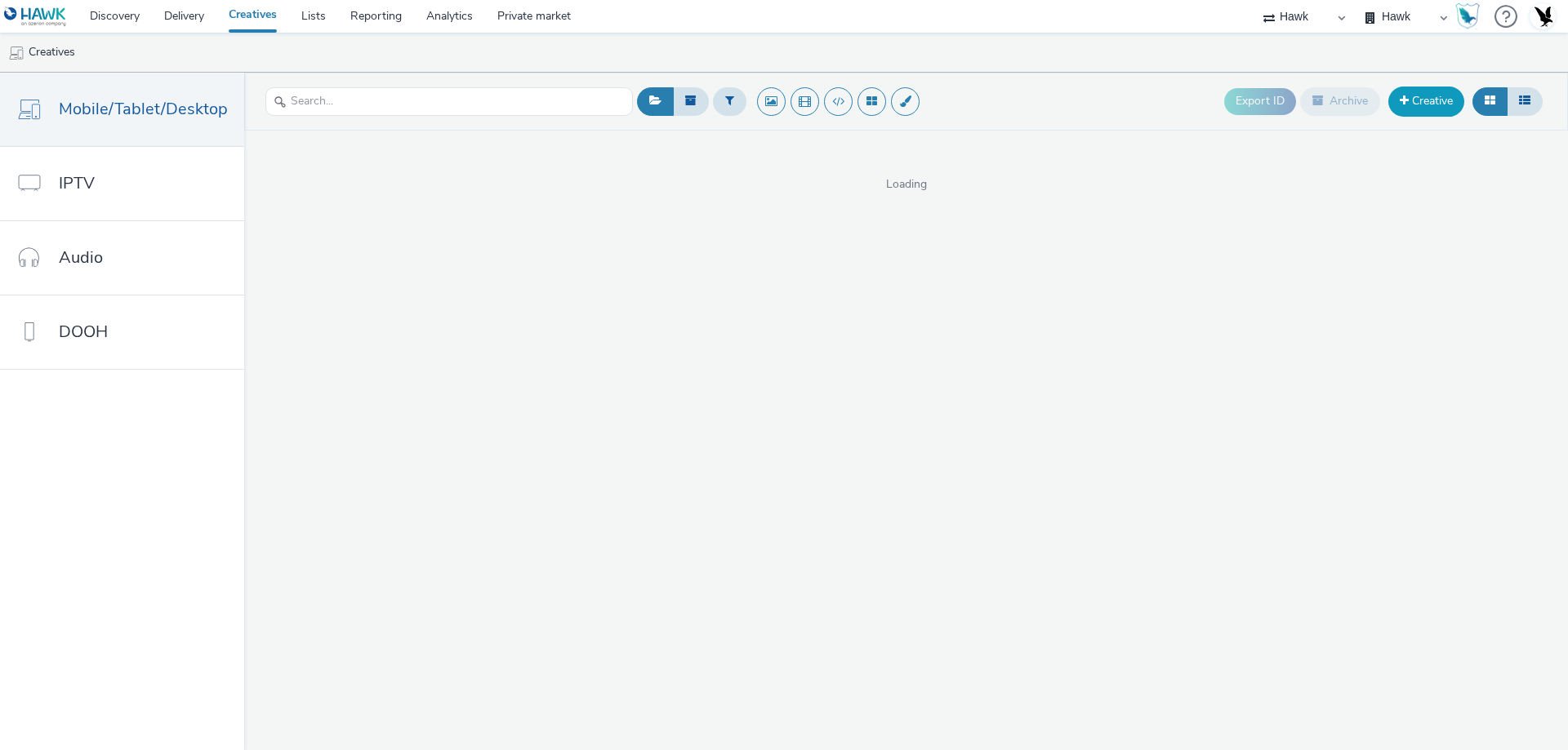
click at [1423, 109] on link "Creative" at bounding box center [1426, 101] width 76 height 29
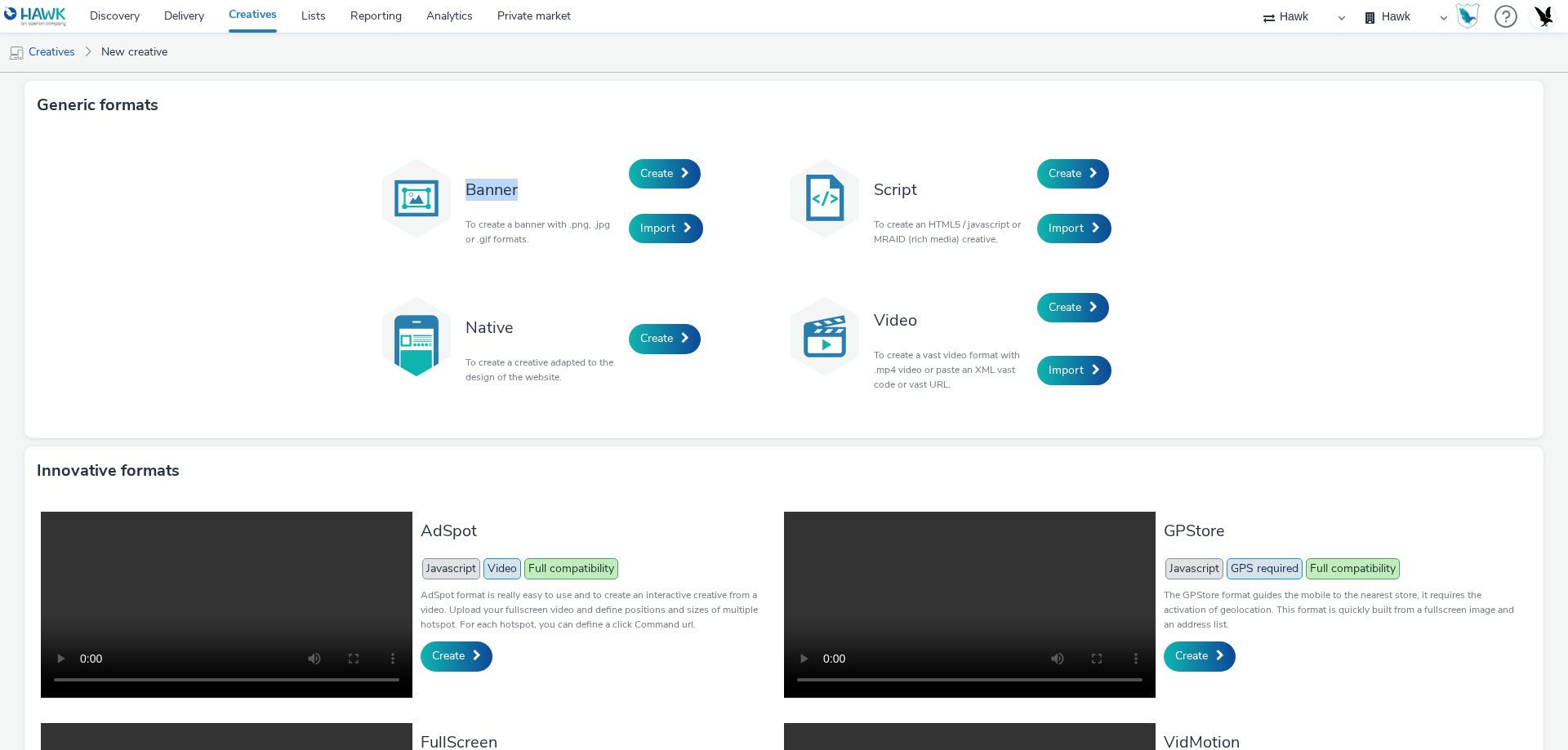
drag, startPoint x: 517, startPoint y: 195, endPoint x: 574, endPoint y: 198, distance: 57.1
click at [567, 195] on div "Banner To create a banner with .png, .jpg or .gif formats." at bounding box center [542, 201] width 171 height 110
drag, startPoint x: 870, startPoint y: 193, endPoint x: 941, endPoint y: 217, distance: 74.9
click at [993, 188] on h3 "Script" at bounding box center [951, 190] width 155 height 22
click at [662, 169] on span "Create" at bounding box center [657, 174] width 33 height 15
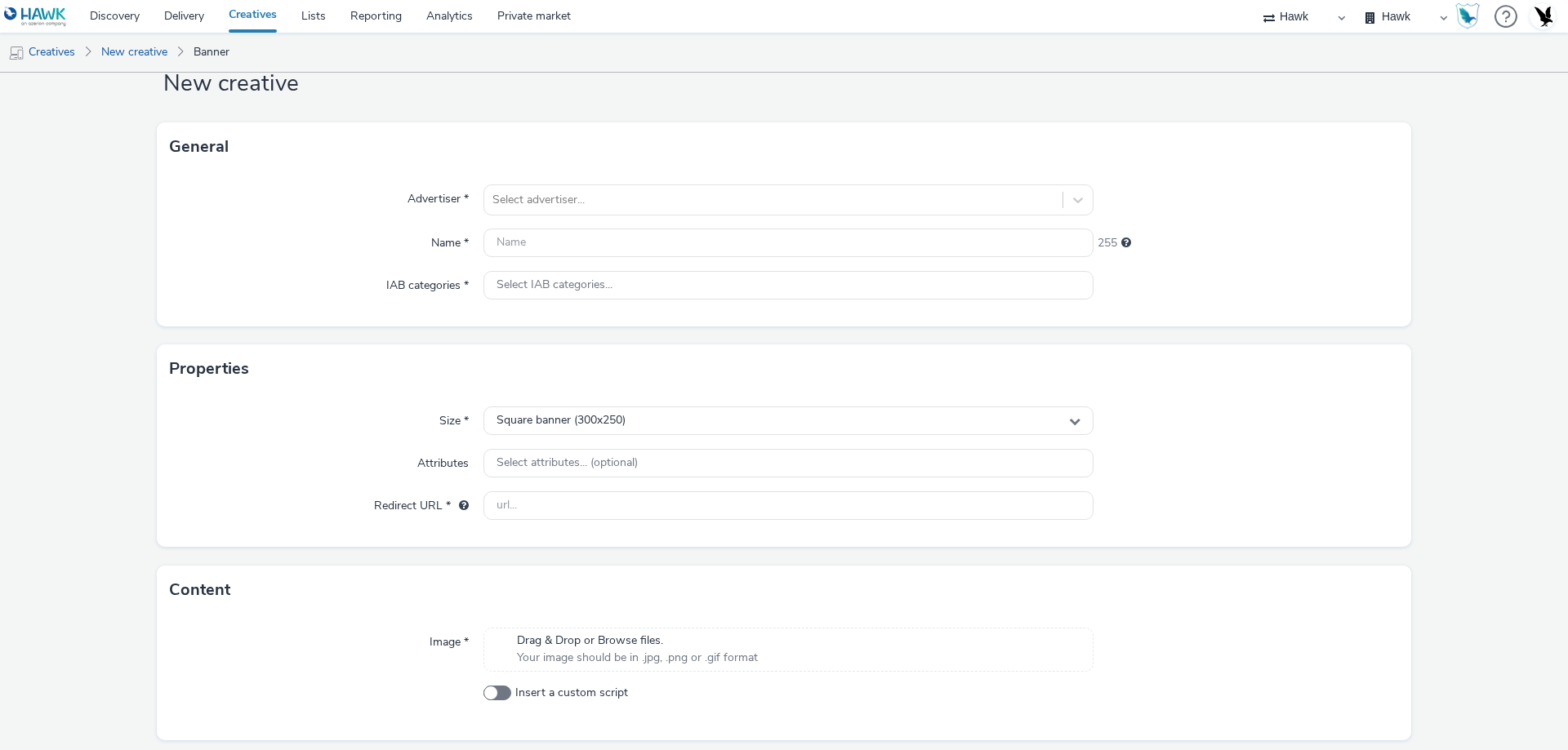
scroll to position [101, 0]
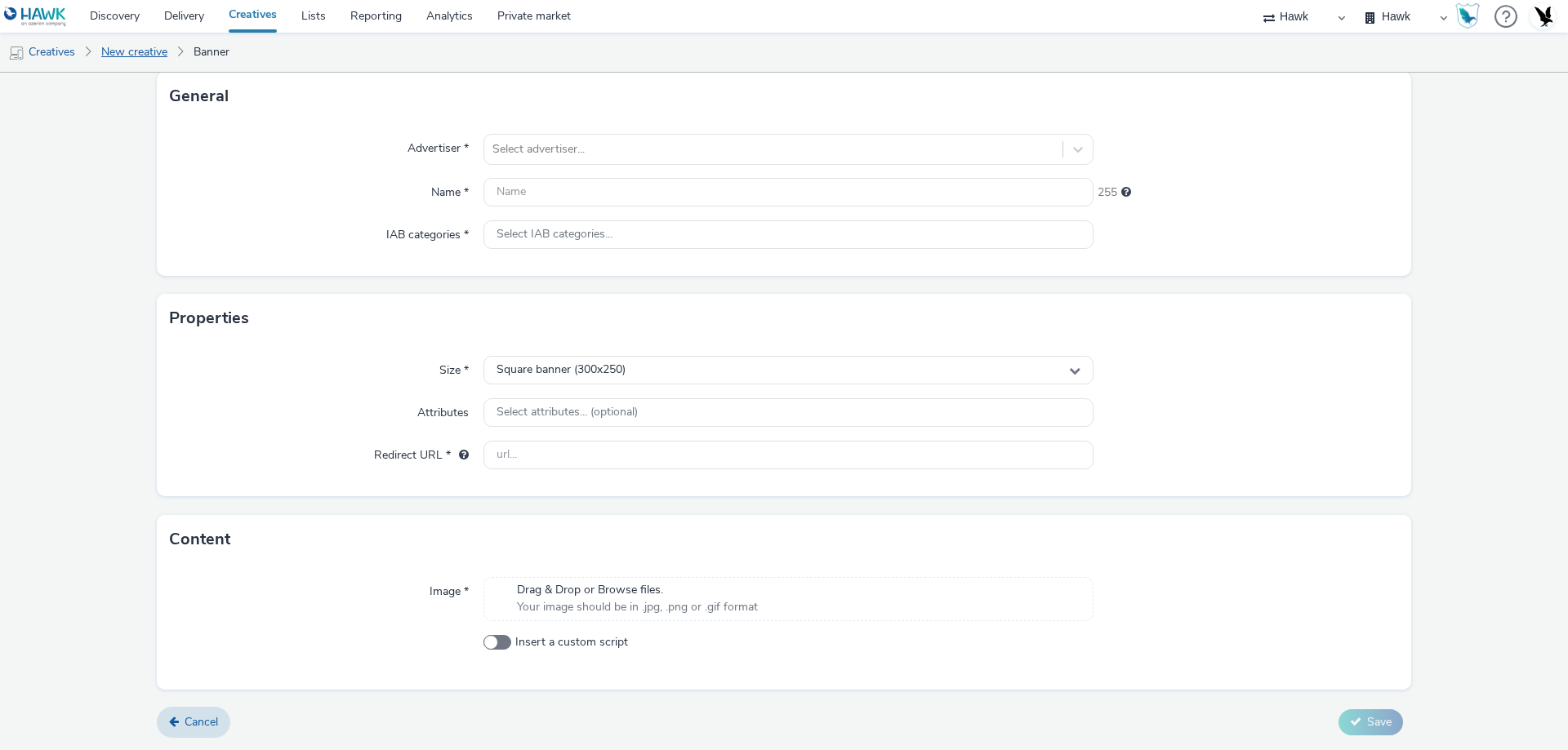
click at [142, 54] on link "New creative" at bounding box center [134, 52] width 83 height 40
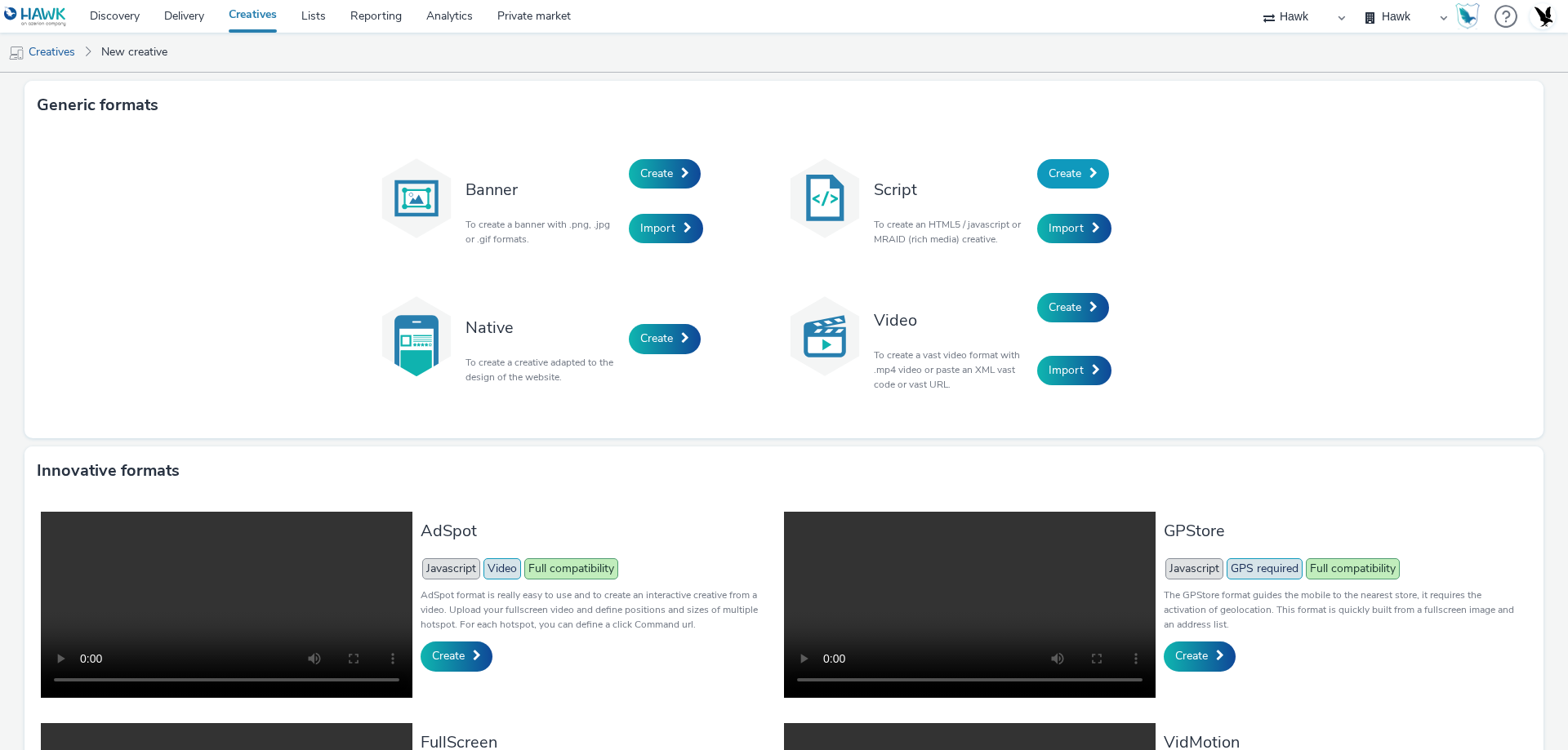
click at [1071, 169] on span "Create" at bounding box center [1065, 174] width 33 height 15
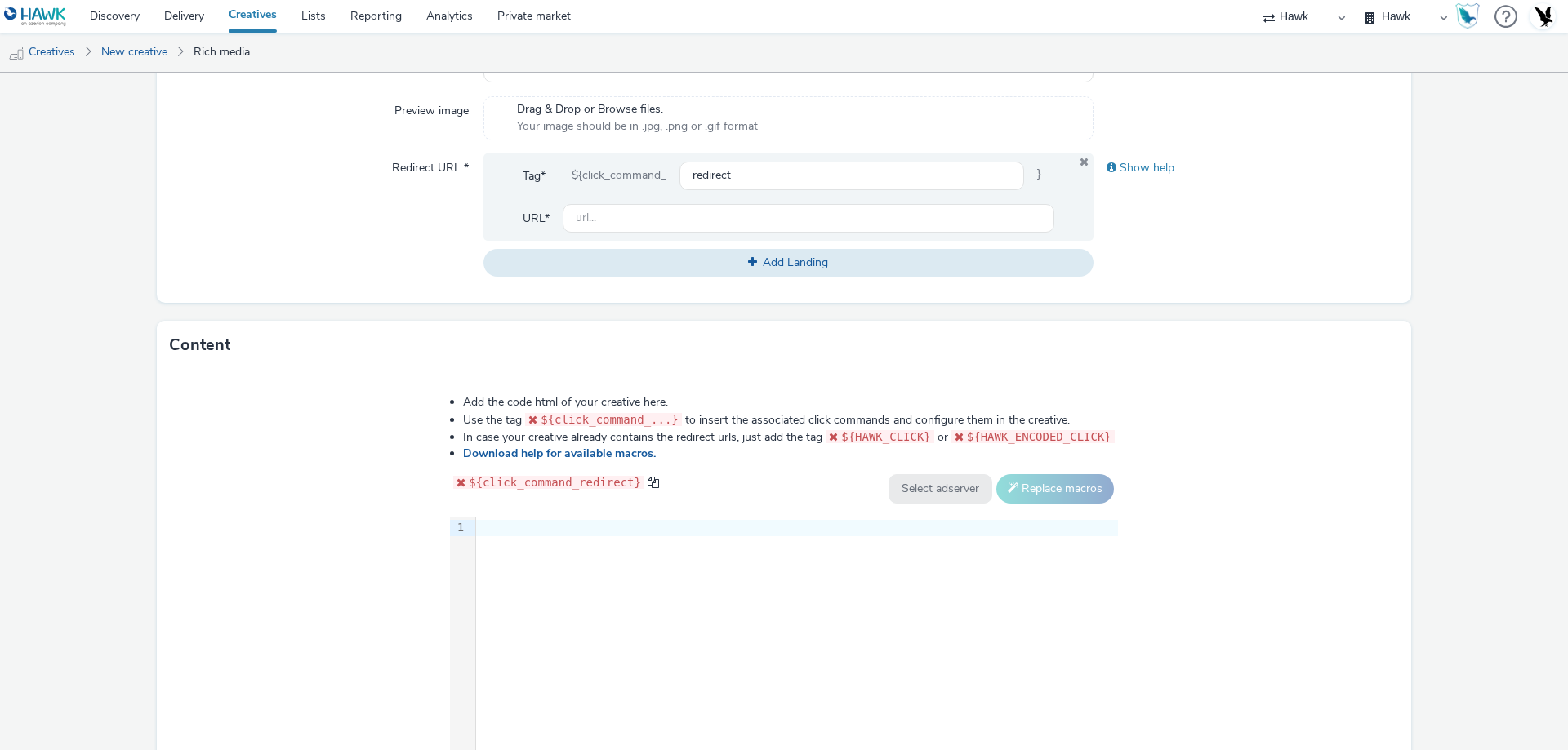
scroll to position [692, 0]
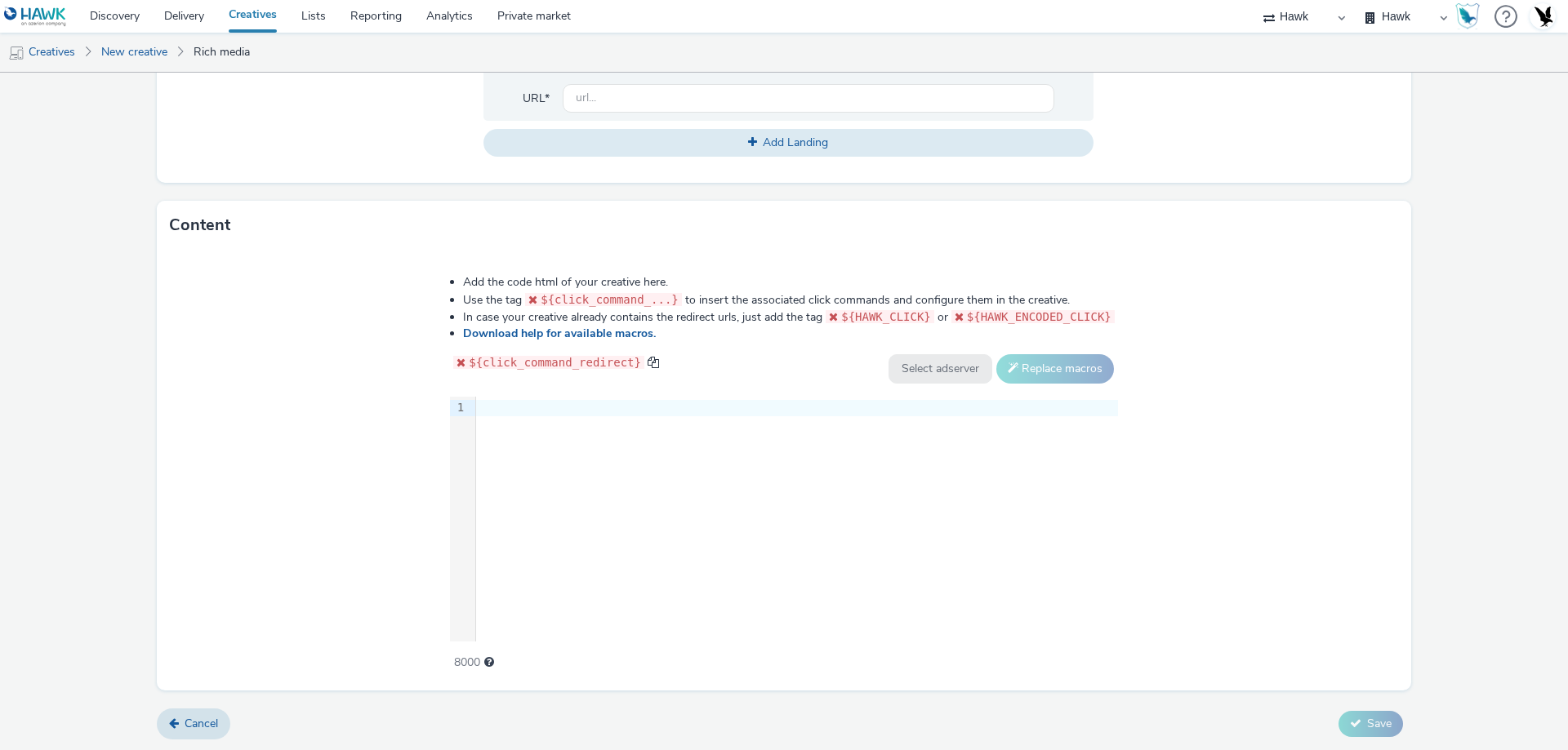
click at [590, 427] on div "9 1 ›" at bounding box center [784, 519] width 668 height 245
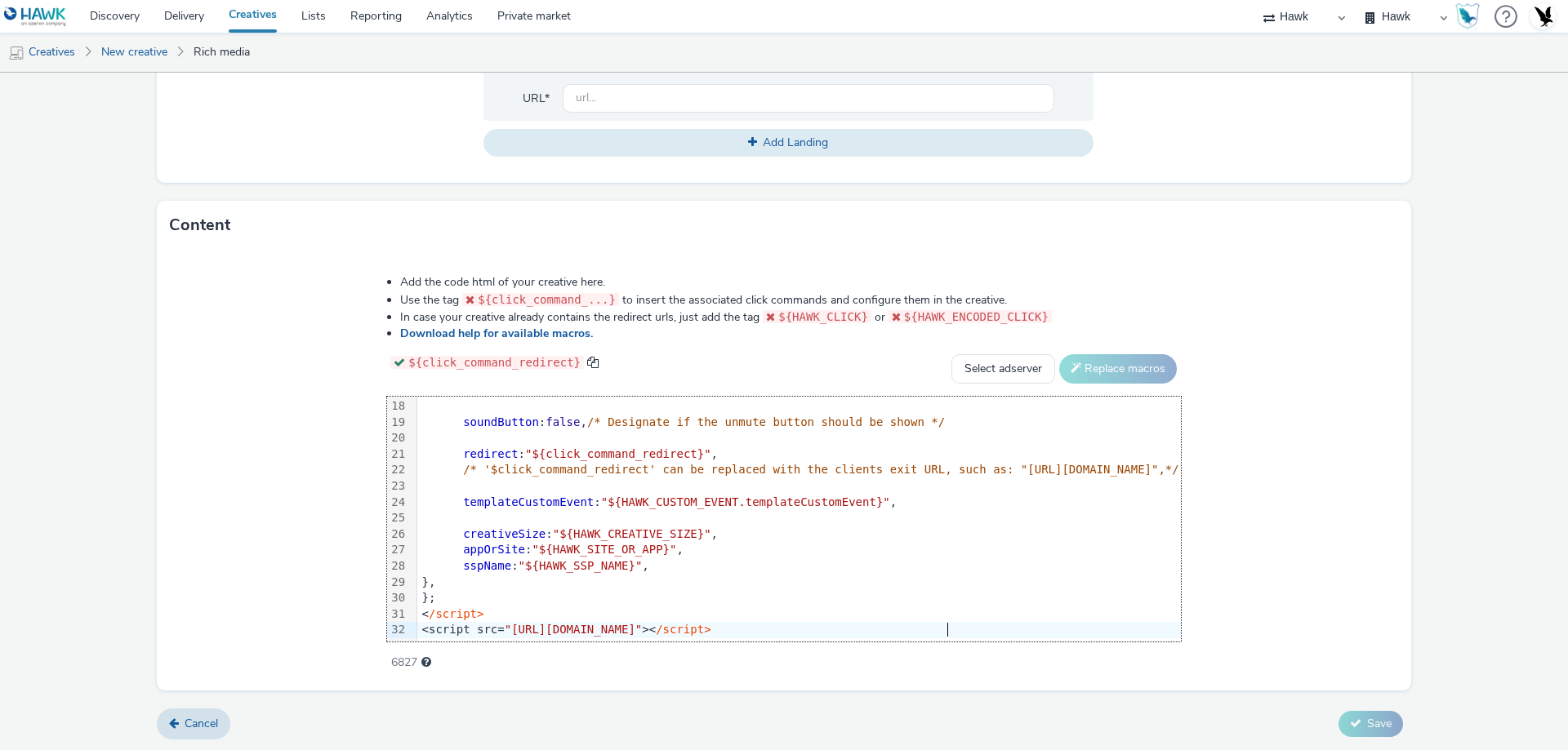
scroll to position [301, 0]
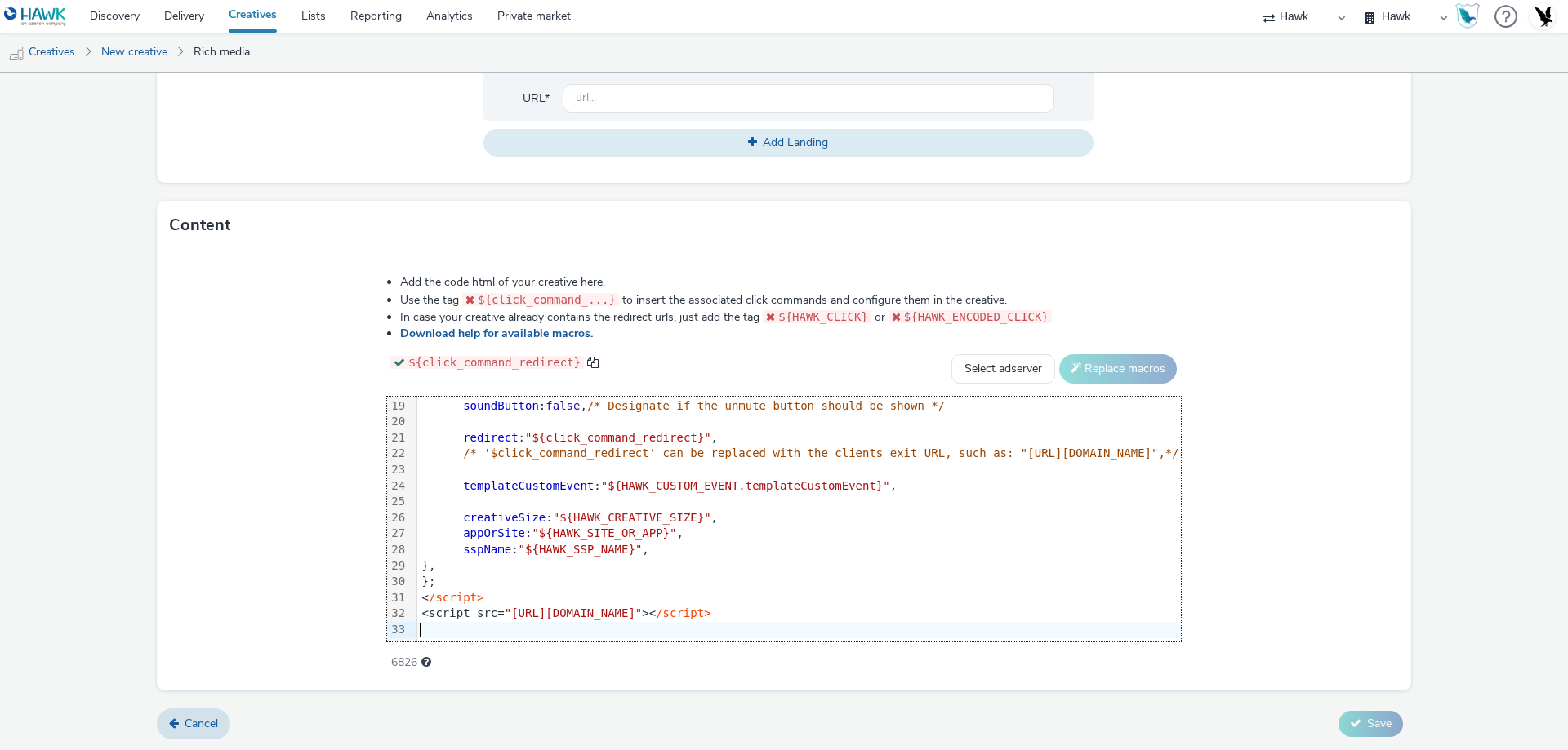
drag, startPoint x: 295, startPoint y: 618, endPoint x: 707, endPoint y: 613, distance: 412.0
click at [704, 622] on div at bounding box center [1068, 630] width 1301 height 16
